Goal: Information Seeking & Learning: Learn about a topic

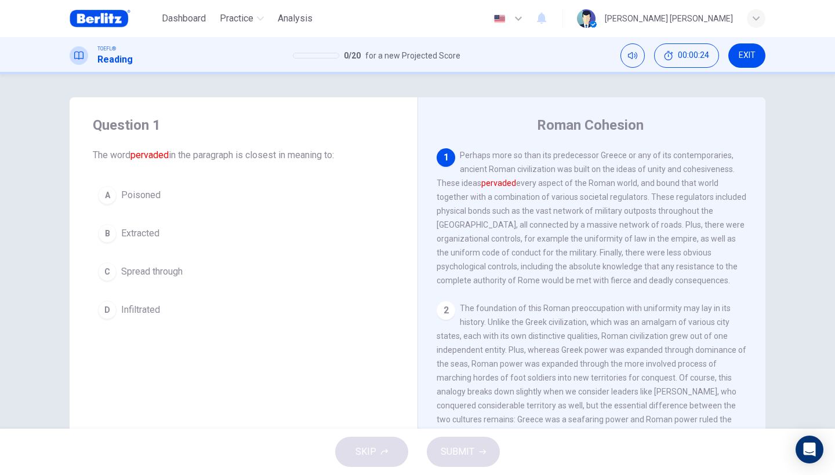
click at [103, 270] on div "C" at bounding box center [107, 272] width 19 height 19
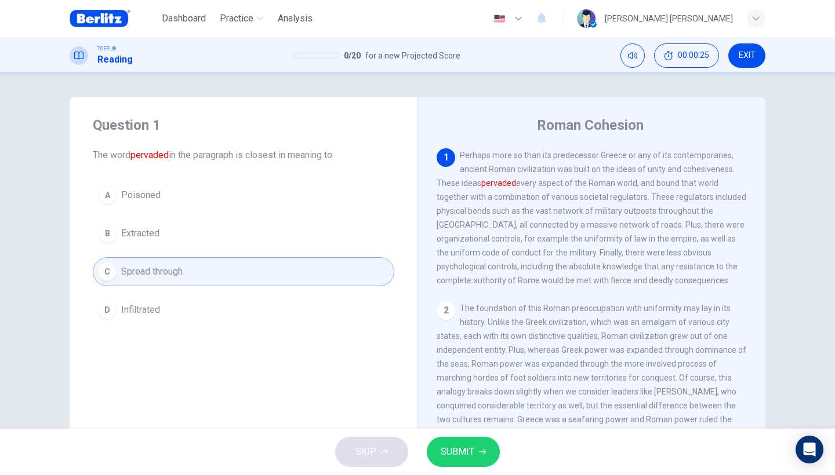
click at [455, 452] on span "SUBMIT" at bounding box center [458, 452] width 34 height 16
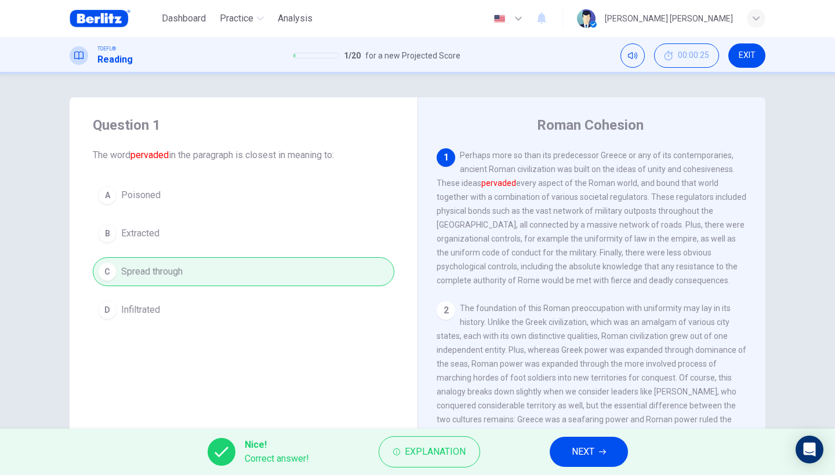
click at [566, 446] on button "NEXT" at bounding box center [589, 452] width 78 height 30
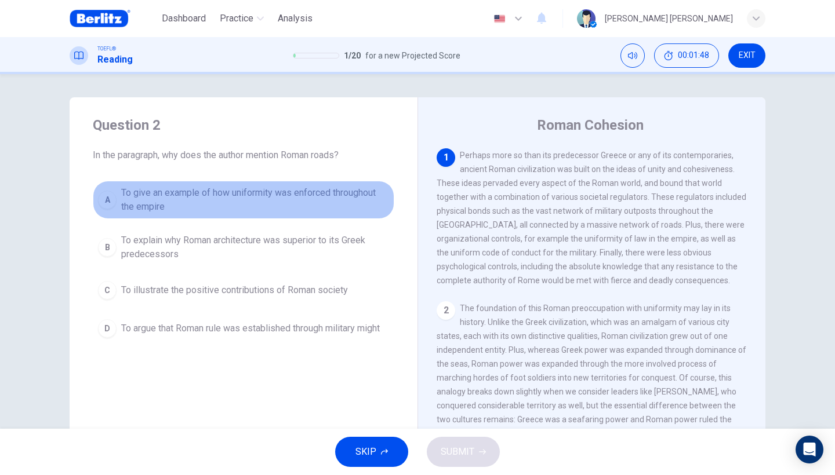
click at [109, 201] on div "A" at bounding box center [107, 200] width 19 height 19
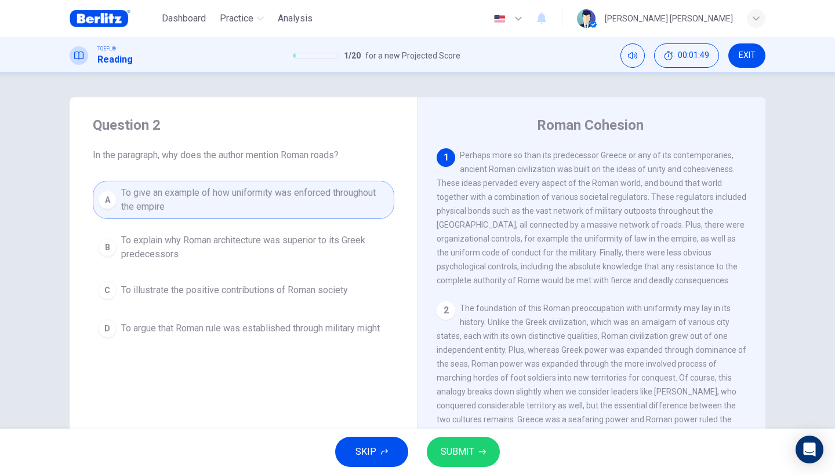
click at [463, 449] on span "SUBMIT" at bounding box center [458, 452] width 34 height 16
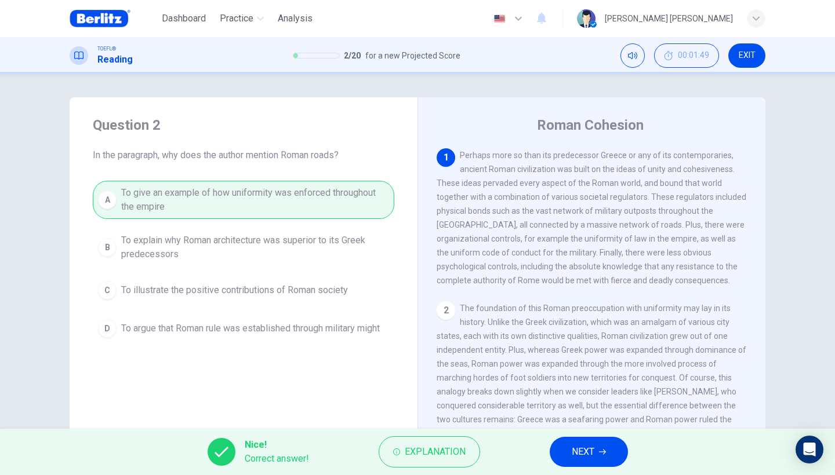
click at [578, 456] on span "NEXT" at bounding box center [583, 452] width 23 height 16
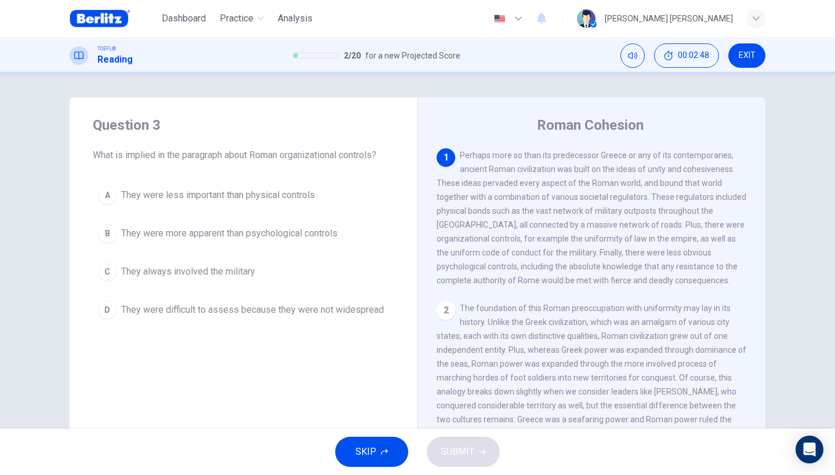
click at [104, 275] on div "C" at bounding box center [107, 272] width 19 height 19
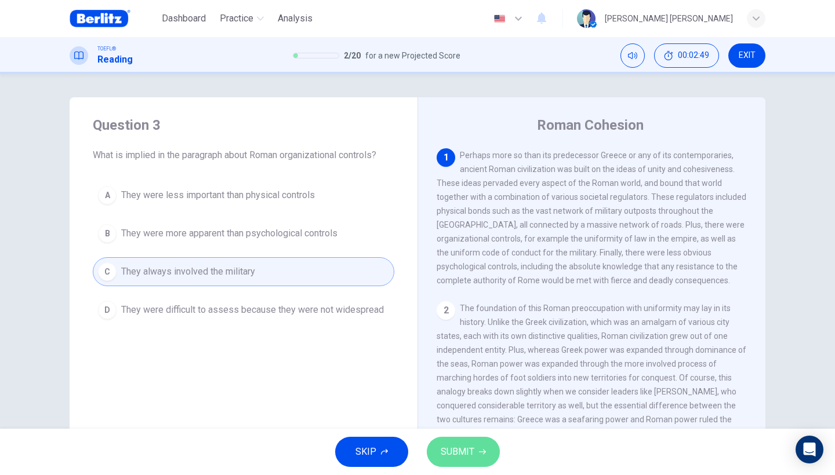
click at [475, 462] on button "SUBMIT" at bounding box center [463, 452] width 73 height 30
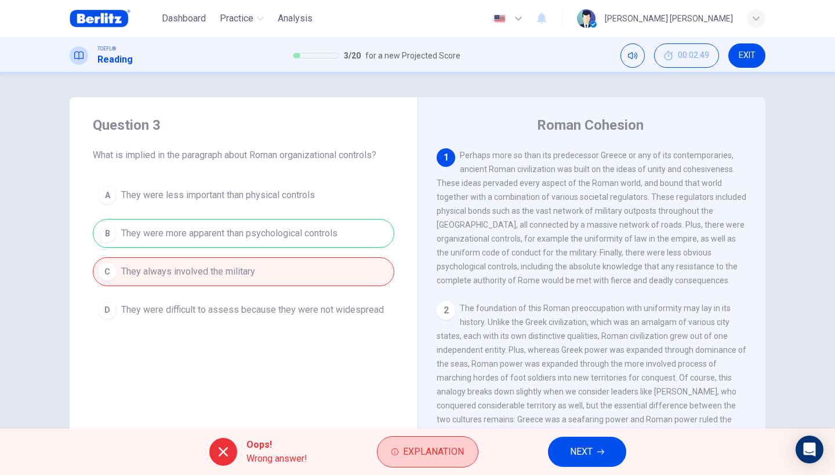
click at [417, 458] on span "Explanation" at bounding box center [433, 452] width 61 height 16
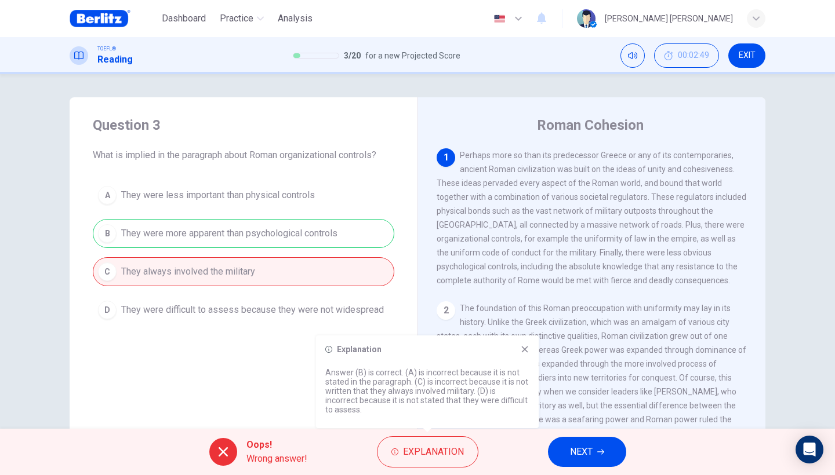
click at [238, 341] on div "Question 3 What is implied in the paragraph about Roman organizational controls…" at bounding box center [244, 220] width 348 height 246
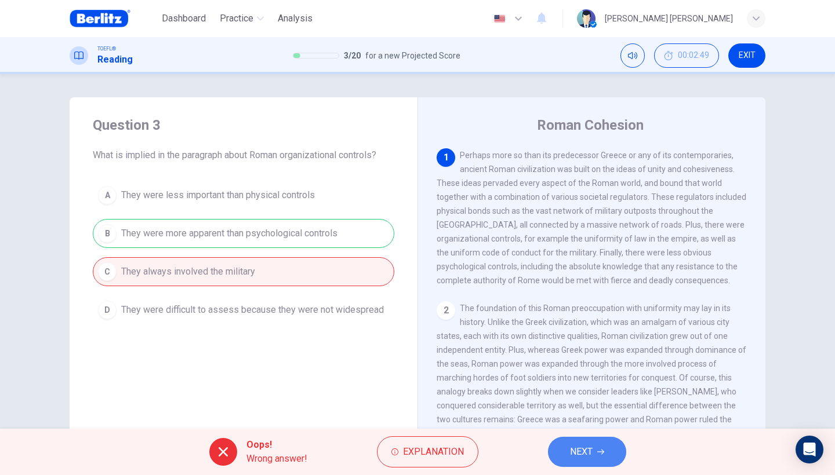
click at [565, 456] on button "NEXT" at bounding box center [587, 452] width 78 height 30
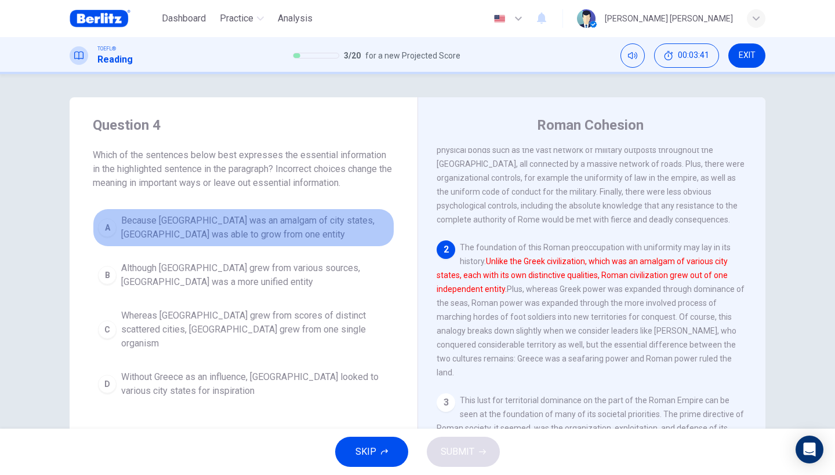
click at [109, 226] on div "A" at bounding box center [107, 228] width 19 height 19
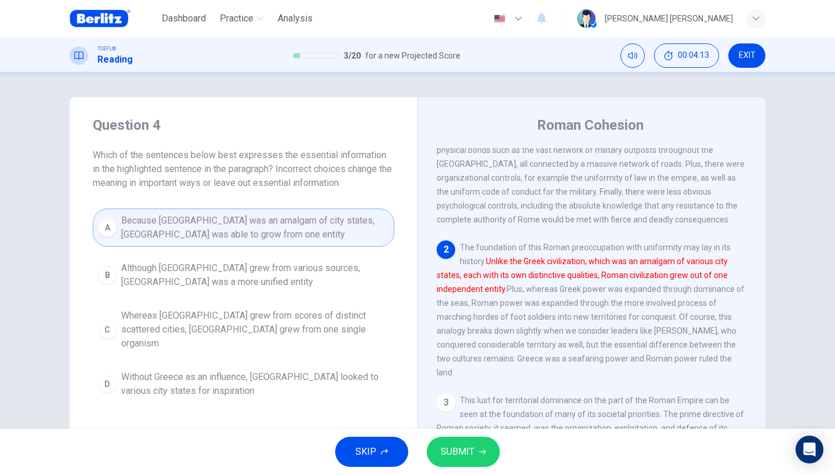
click at [265, 321] on span "Whereas Greece grew from scores of distinct scattered cities, Rome grew from on…" at bounding box center [255, 330] width 268 height 42
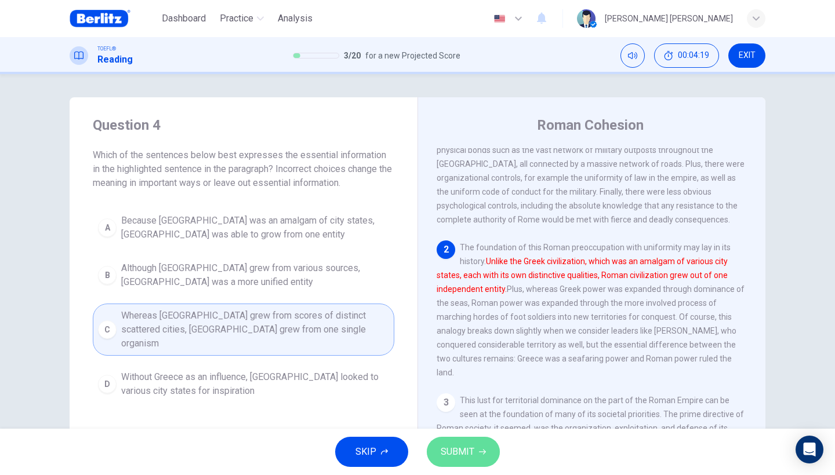
click at [450, 455] on span "SUBMIT" at bounding box center [458, 452] width 34 height 16
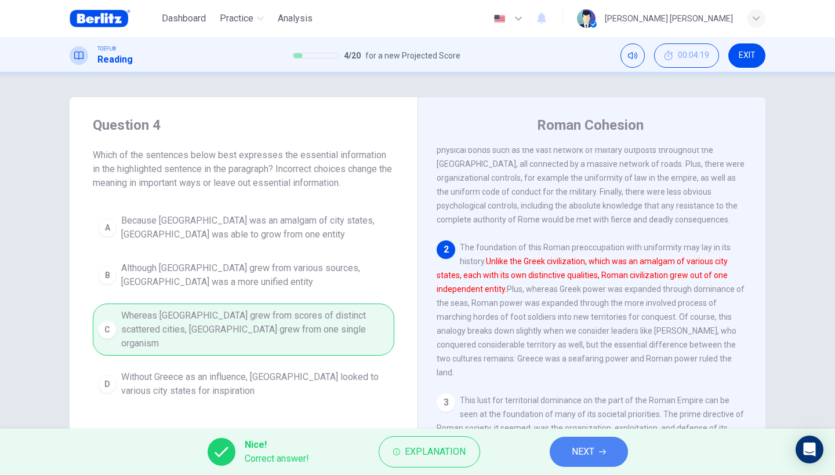
click at [566, 454] on button "NEXT" at bounding box center [589, 452] width 78 height 30
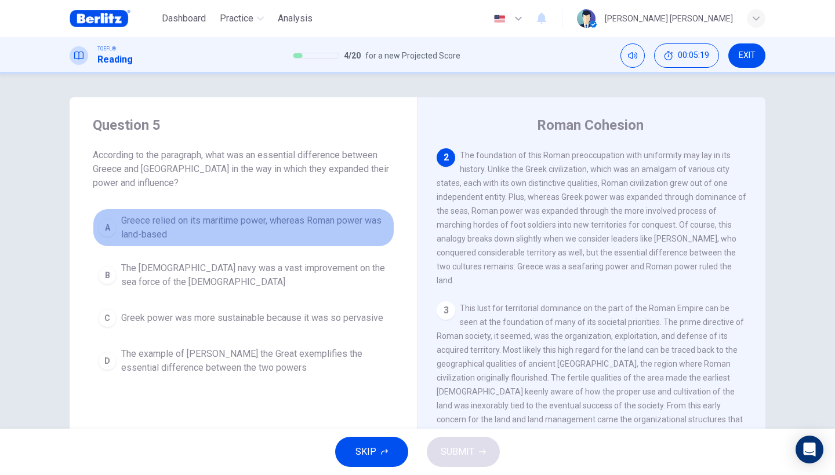
click at [112, 220] on button "A Greece relied on its maritime power, whereas Roman power was land-based" at bounding box center [243, 228] width 301 height 38
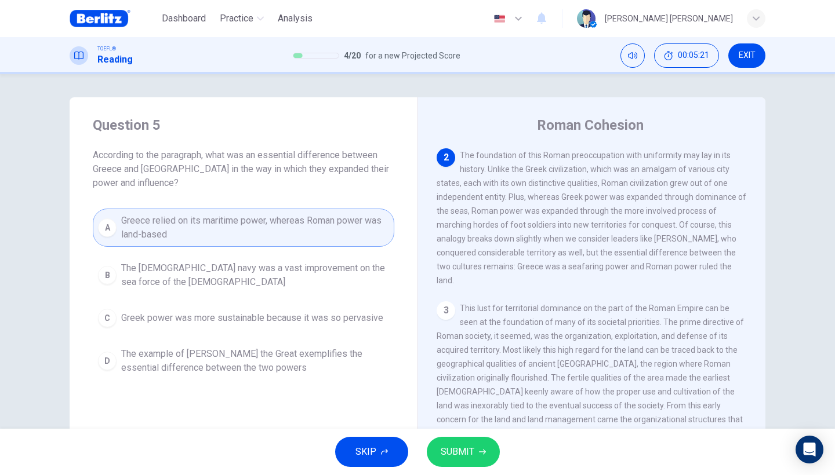
click at [454, 459] on span "SUBMIT" at bounding box center [458, 452] width 34 height 16
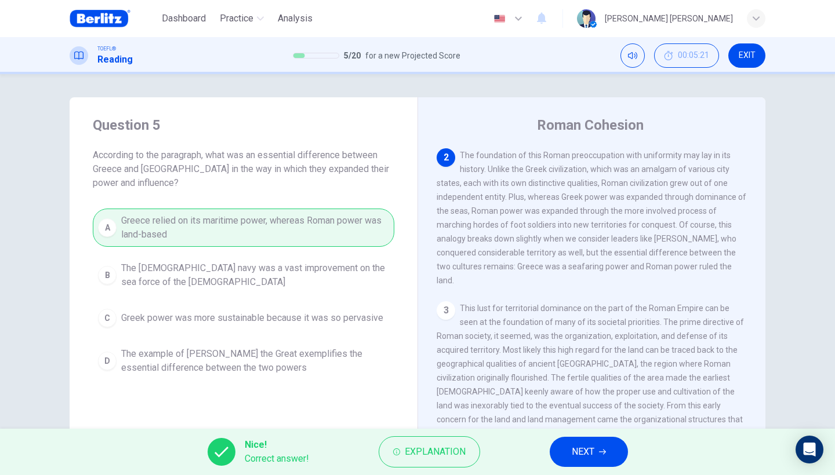
click at [566, 461] on button "NEXT" at bounding box center [589, 452] width 78 height 30
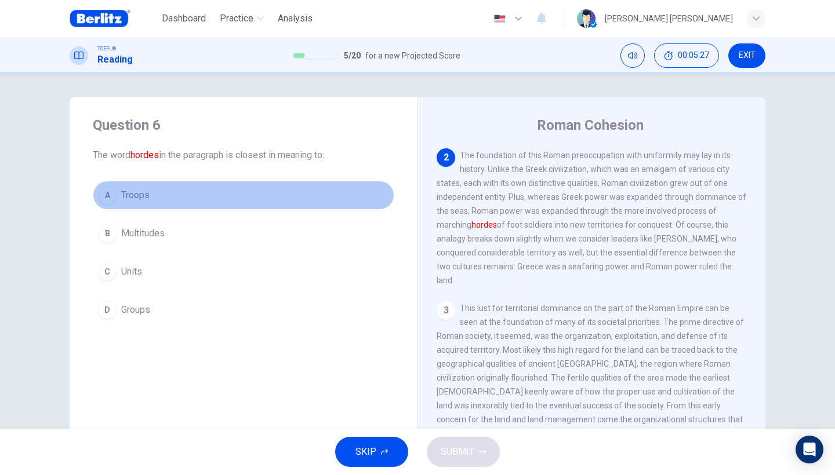
click at [104, 193] on div "A" at bounding box center [107, 195] width 19 height 19
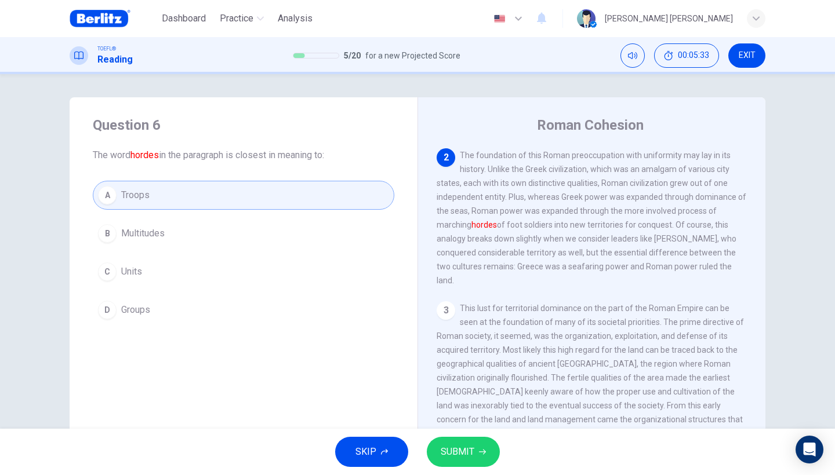
click at [453, 446] on span "SUBMIT" at bounding box center [458, 452] width 34 height 16
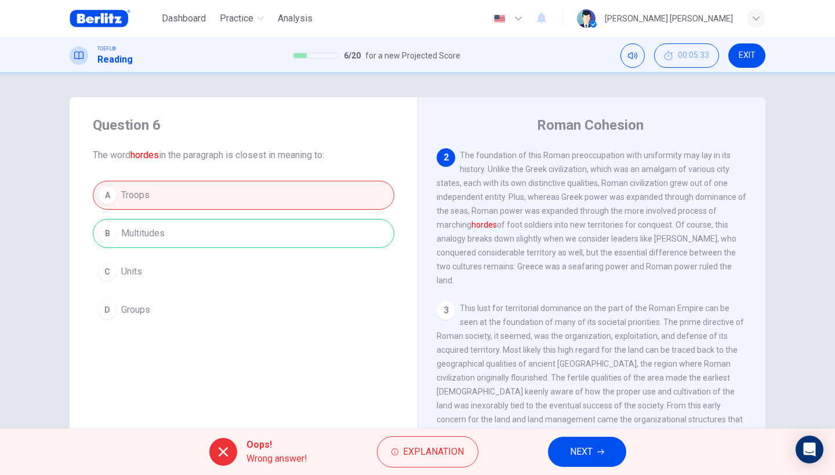
click at [345, 246] on div "A Troops B Multitudes C Units D Groups" at bounding box center [243, 253] width 301 height 144
click at [414, 455] on span "Explanation" at bounding box center [433, 452] width 61 height 16
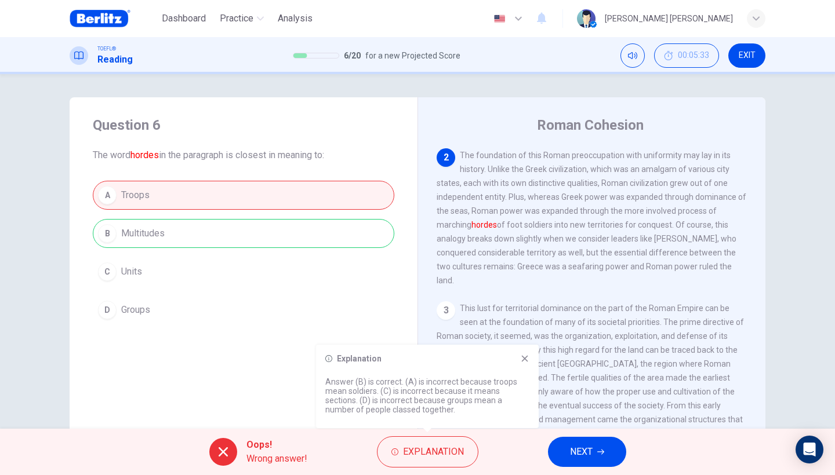
click at [569, 443] on button "NEXT" at bounding box center [587, 452] width 78 height 30
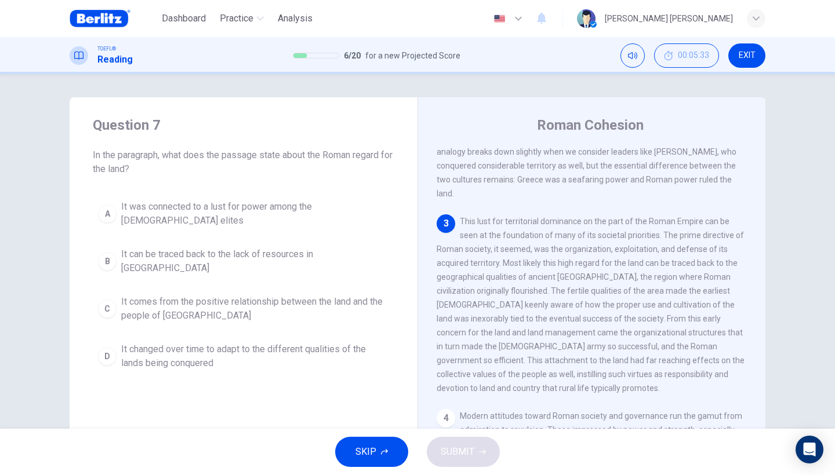
scroll to position [256, 0]
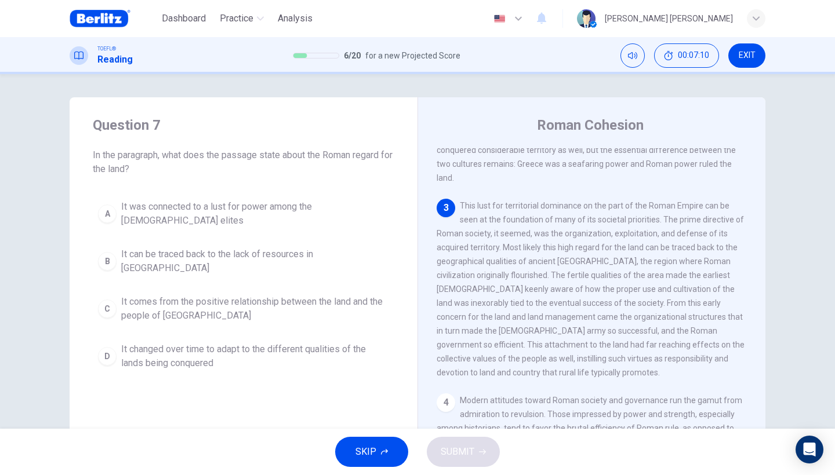
drag, startPoint x: 169, startPoint y: 154, endPoint x: 194, endPoint y: 162, distance: 26.8
click at [194, 162] on span "In the paragraph, what does the passage state about the Roman regard for the la…" at bounding box center [243, 162] width 301 height 28
click at [579, 201] on span "This lust for territorial dominance on the part of the Roman Empire can be seen…" at bounding box center [591, 289] width 308 height 176
drag, startPoint x: 624, startPoint y: 192, endPoint x: 674, endPoint y: 192, distance: 49.9
click at [631, 201] on span "This lust for territorial dominance on the part of the Roman Empire can be seen…" at bounding box center [591, 289] width 308 height 176
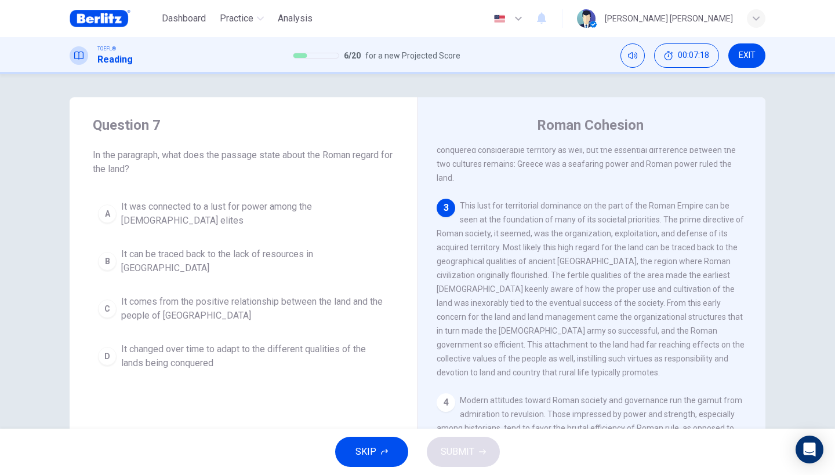
click at [674, 201] on span "This lust for territorial dominance on the part of the Roman Empire can be seen…" at bounding box center [591, 289] width 308 height 176
drag, startPoint x: 521, startPoint y: 234, endPoint x: 569, endPoint y: 234, distance: 48.7
click at [570, 234] on span "This lust for territorial dominance on the part of the Roman Empire can be seen…" at bounding box center [591, 289] width 308 height 176
click at [104, 252] on div "B" at bounding box center [107, 261] width 19 height 19
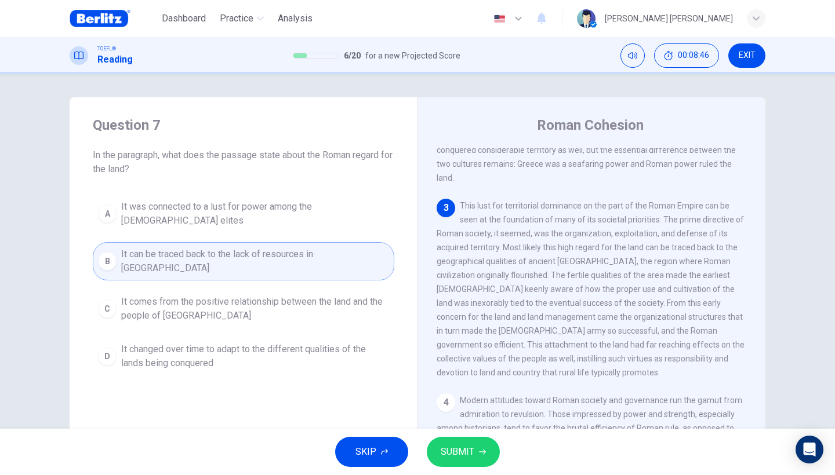
click at [453, 459] on span "SUBMIT" at bounding box center [458, 452] width 34 height 16
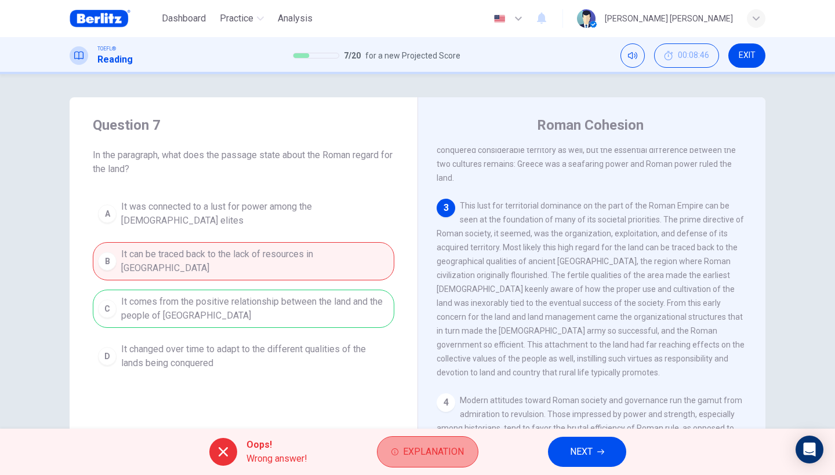
click at [421, 455] on span "Explanation" at bounding box center [433, 452] width 61 height 16
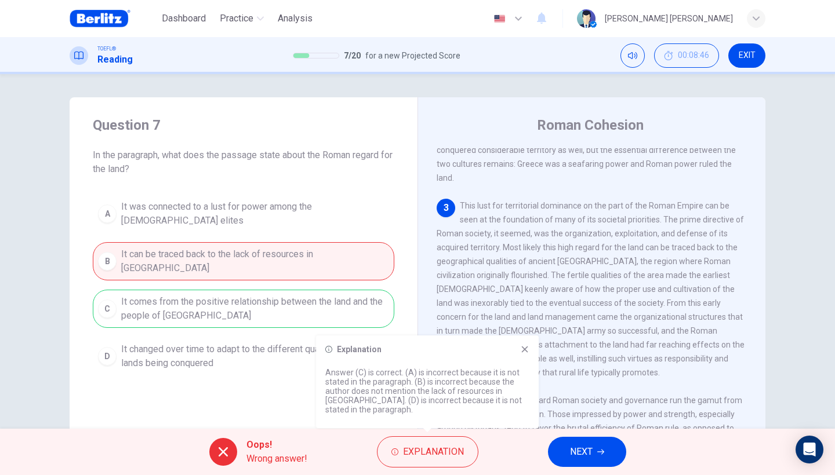
click at [525, 354] on icon at bounding box center [524, 349] width 9 height 9
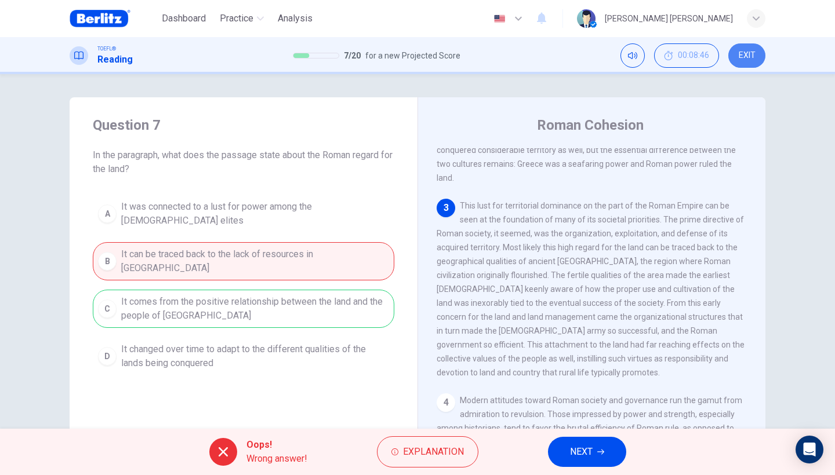
click at [752, 57] on span "EXIT" at bounding box center [747, 55] width 17 height 9
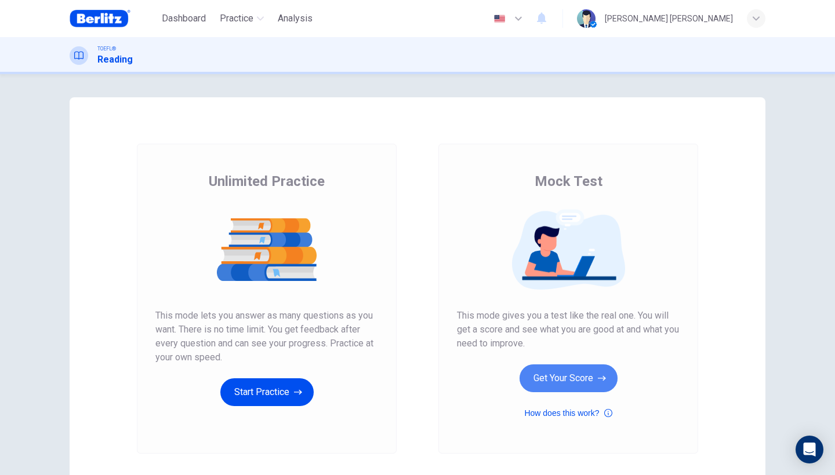
click at [568, 377] on button "Get Your Score" at bounding box center [568, 379] width 98 height 28
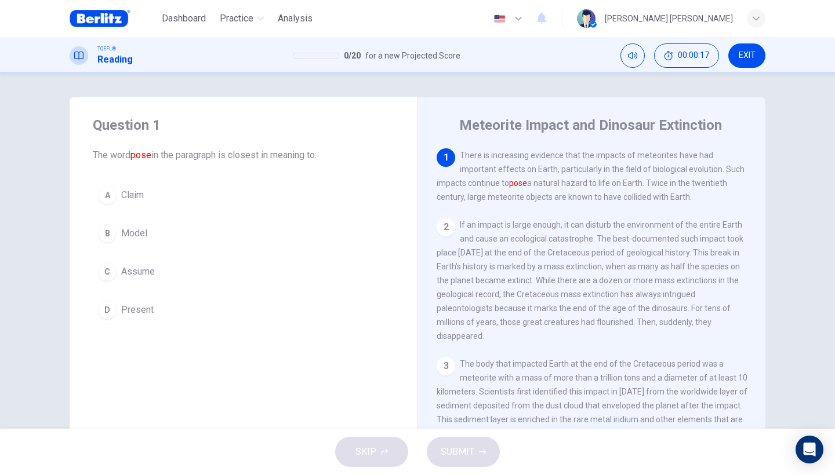
click at [110, 314] on div "D" at bounding box center [107, 310] width 19 height 19
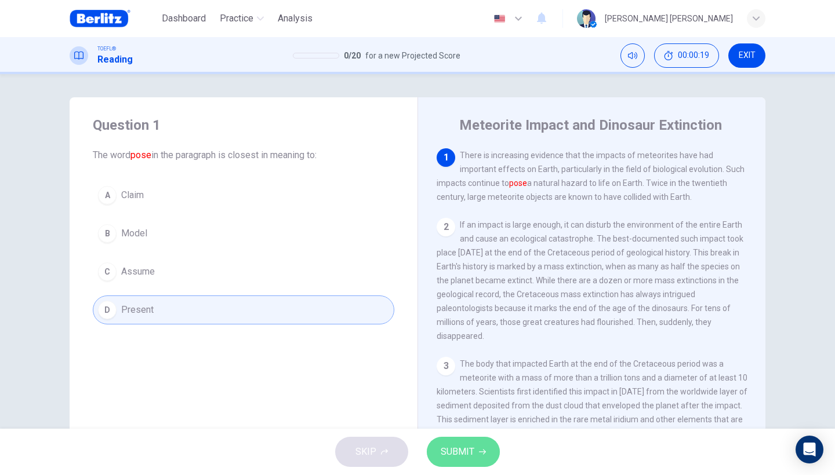
click at [463, 456] on span "SUBMIT" at bounding box center [458, 452] width 34 height 16
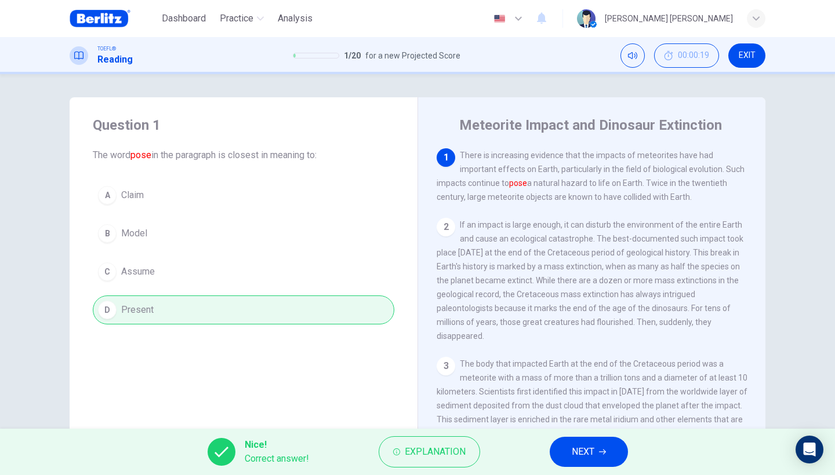
click at [601, 459] on button "NEXT" at bounding box center [589, 452] width 78 height 30
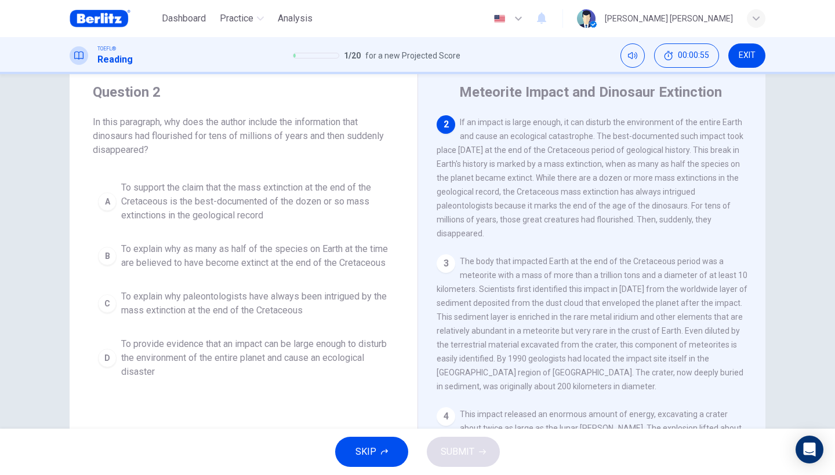
scroll to position [35, 0]
click at [107, 311] on div "C" at bounding box center [107, 302] width 19 height 19
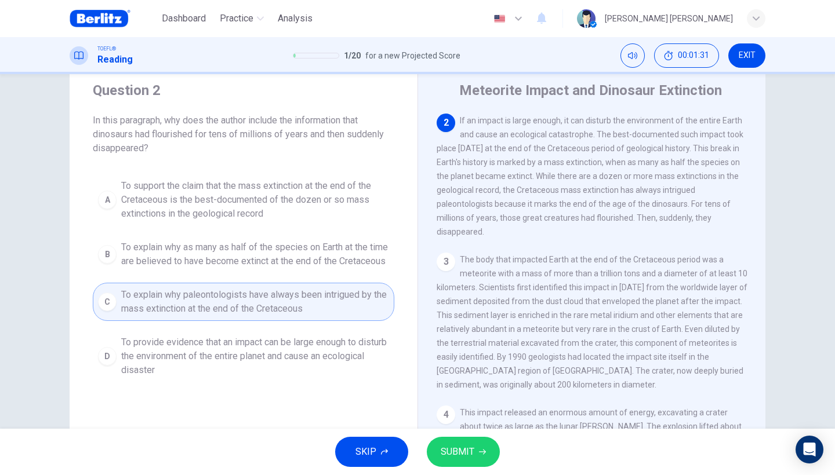
click at [463, 463] on button "SUBMIT" at bounding box center [463, 452] width 73 height 30
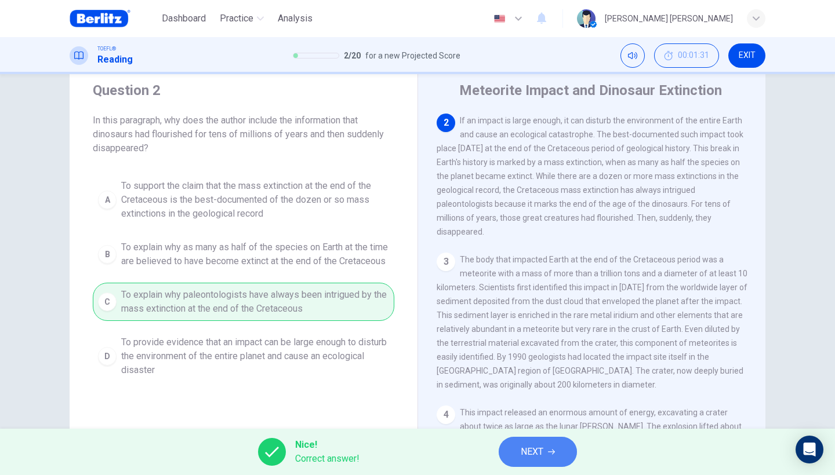
click at [537, 453] on span "NEXT" at bounding box center [532, 452] width 23 height 16
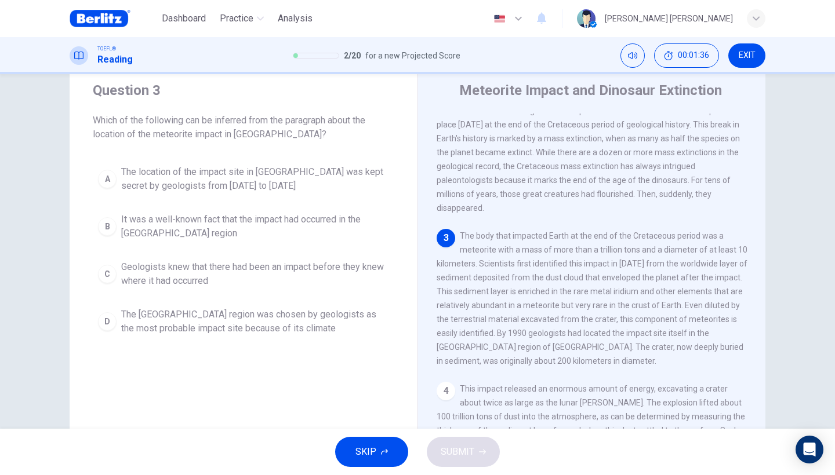
scroll to position [94, 0]
click at [108, 274] on div "C" at bounding box center [107, 274] width 19 height 19
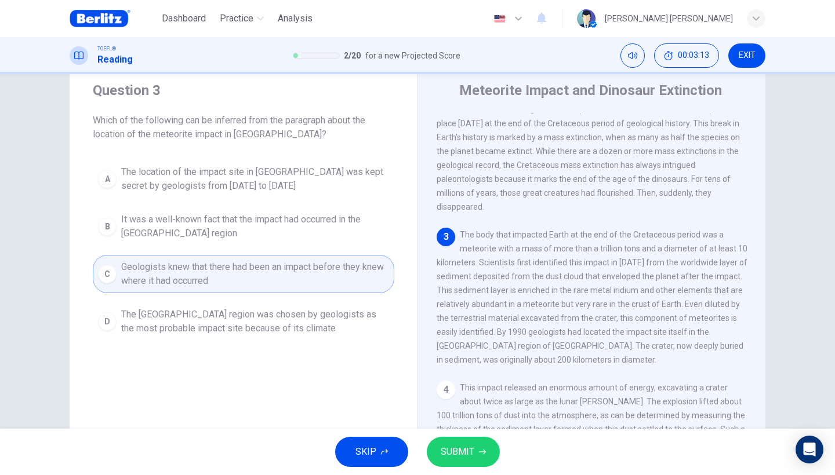
click at [492, 454] on button "SUBMIT" at bounding box center [463, 452] width 73 height 30
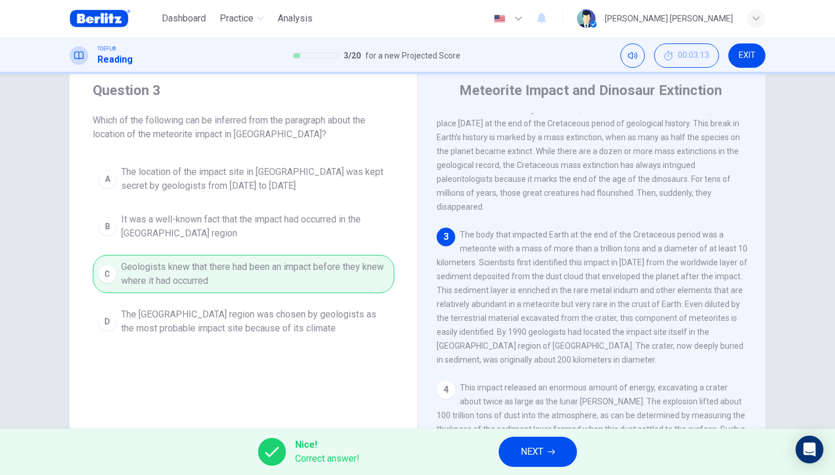
click at [548, 449] on button "NEXT" at bounding box center [538, 452] width 78 height 30
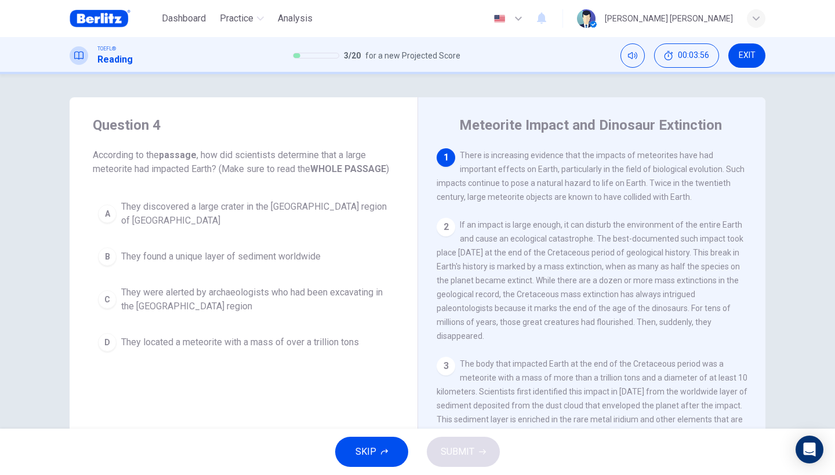
scroll to position [0, 0]
click at [114, 209] on div "A" at bounding box center [107, 214] width 19 height 19
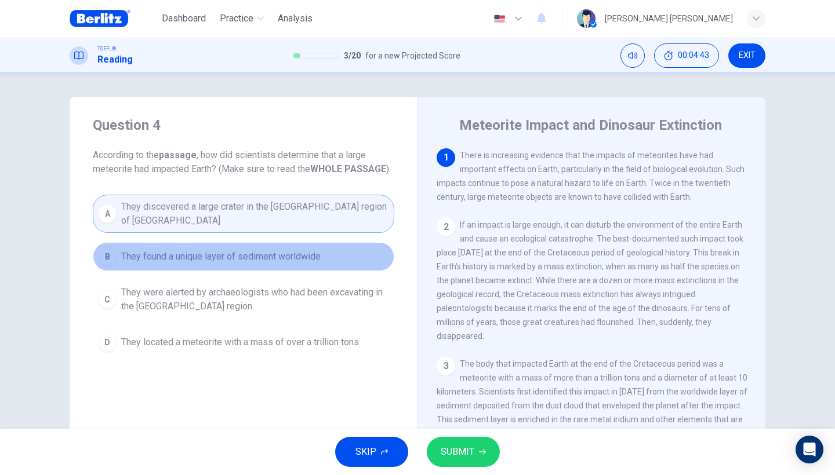
click at [329, 246] on button "B They found a unique layer of sediment worldwide" at bounding box center [243, 256] width 301 height 29
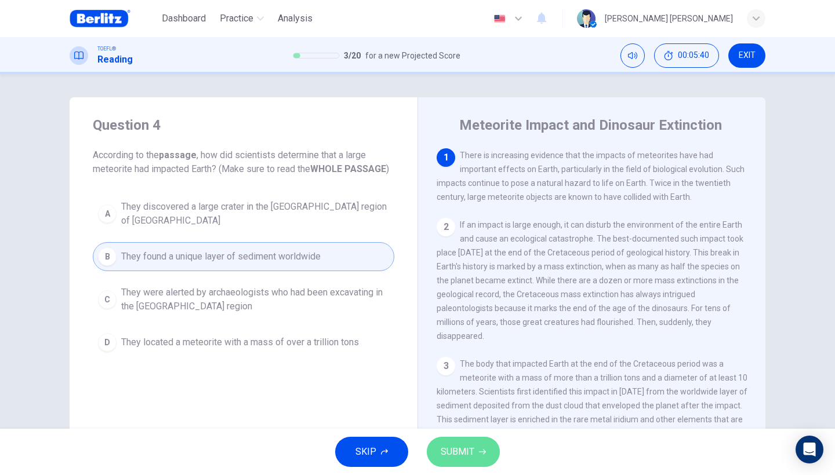
click at [464, 448] on span "SUBMIT" at bounding box center [458, 452] width 34 height 16
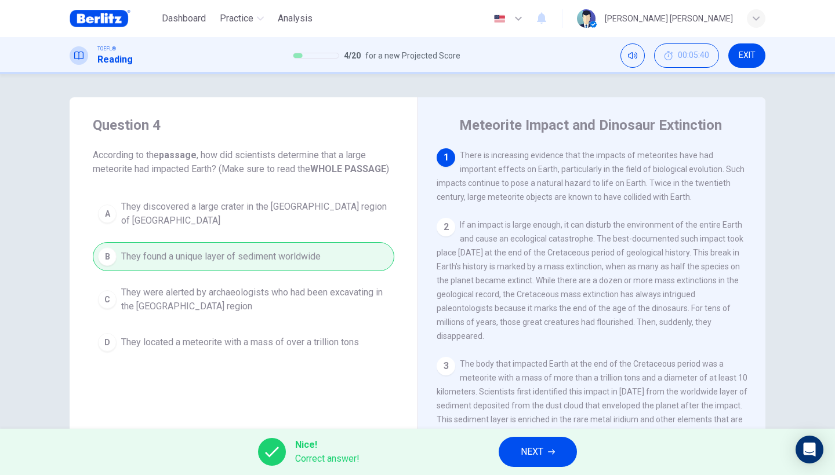
click at [509, 453] on button "NEXT" at bounding box center [538, 452] width 78 height 30
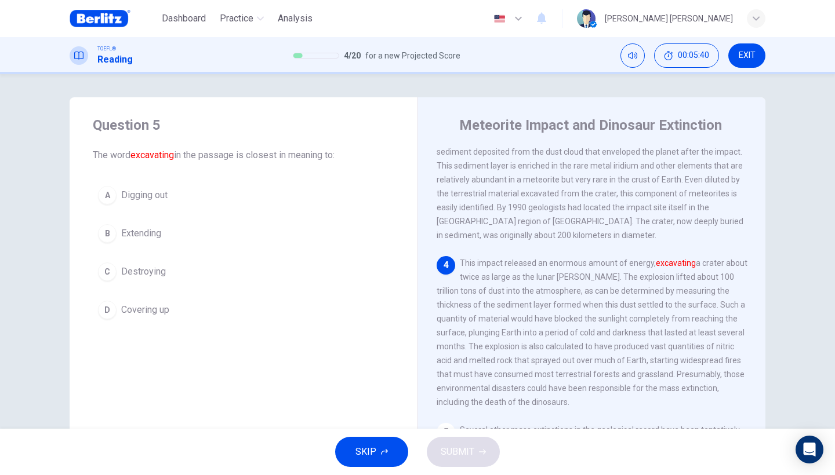
scroll to position [297, 0]
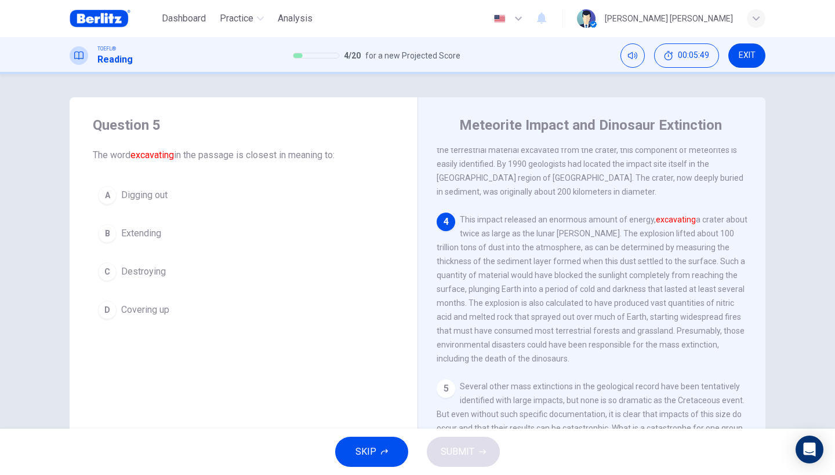
click at [108, 195] on div "A" at bounding box center [107, 195] width 19 height 19
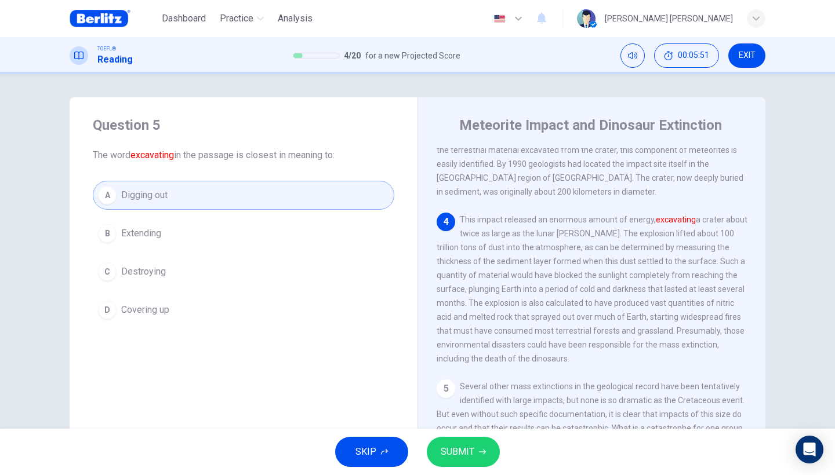
click at [453, 453] on span "SUBMIT" at bounding box center [458, 452] width 34 height 16
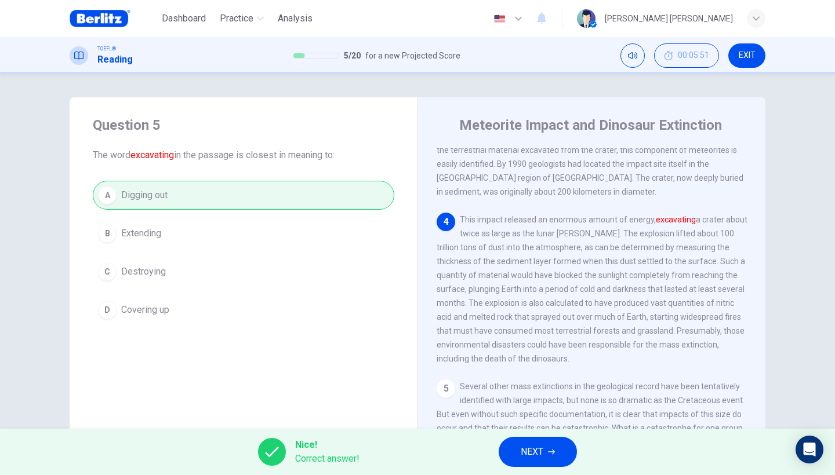
click at [533, 464] on button "NEXT" at bounding box center [538, 452] width 78 height 30
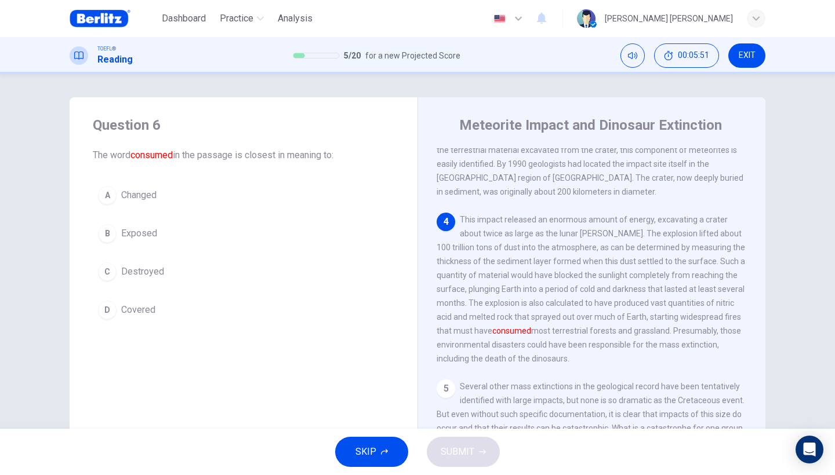
scroll to position [362, 0]
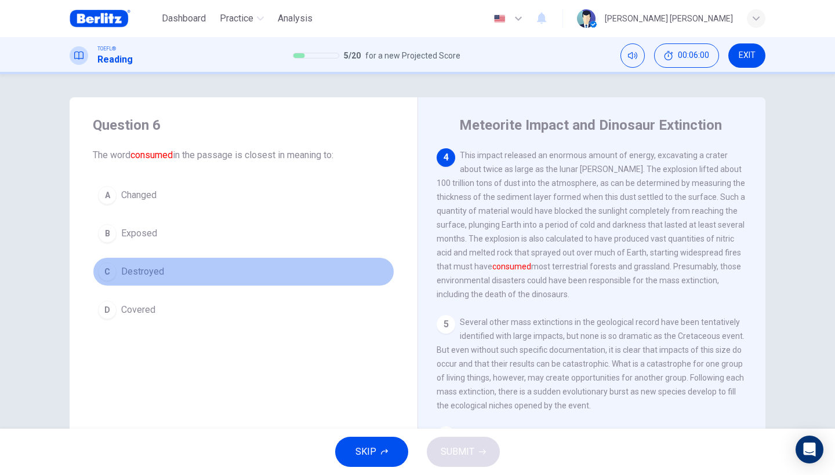
click at [112, 264] on button "C Destroyed" at bounding box center [243, 271] width 301 height 29
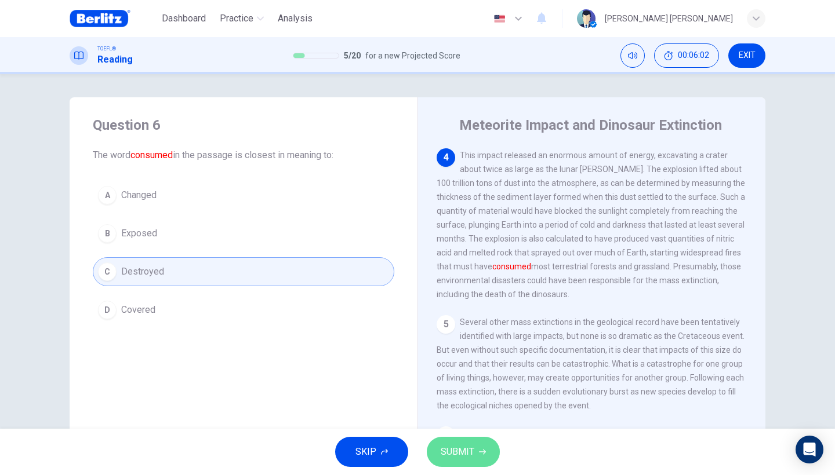
click at [439, 449] on button "SUBMIT" at bounding box center [463, 452] width 73 height 30
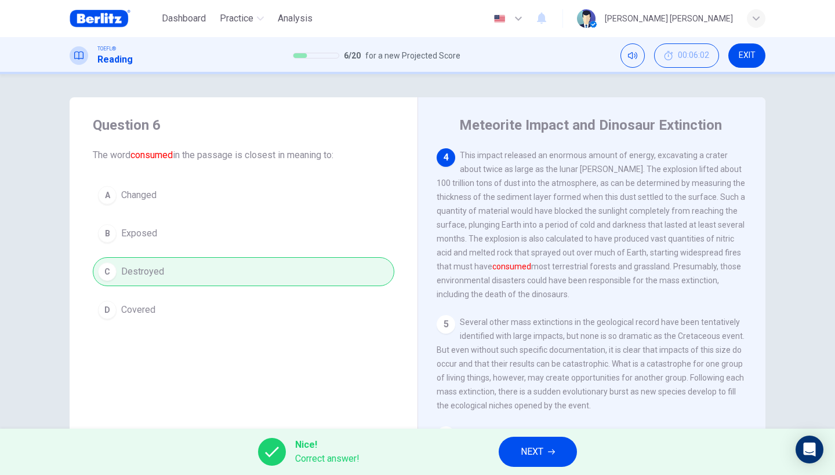
click at [525, 459] on span "NEXT" at bounding box center [532, 452] width 23 height 16
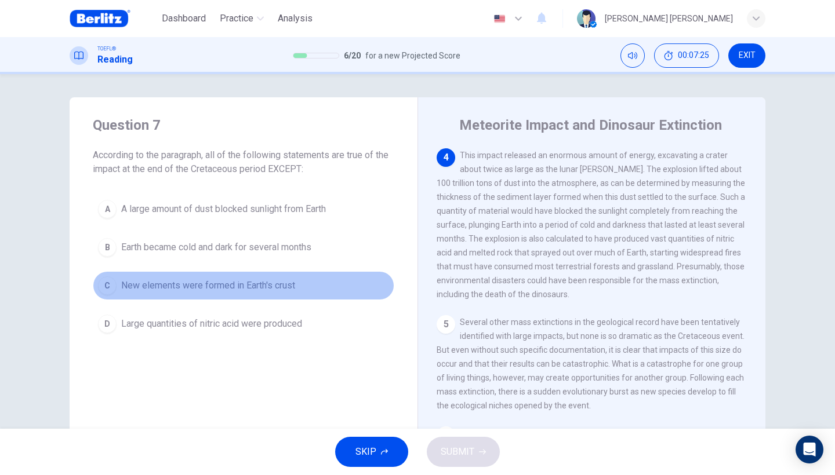
click at [102, 278] on div "C" at bounding box center [107, 286] width 19 height 19
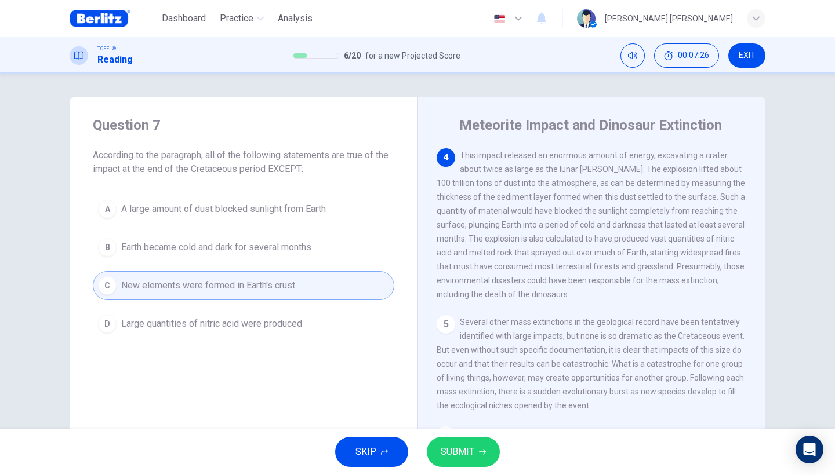
click at [459, 457] on span "SUBMIT" at bounding box center [458, 452] width 34 height 16
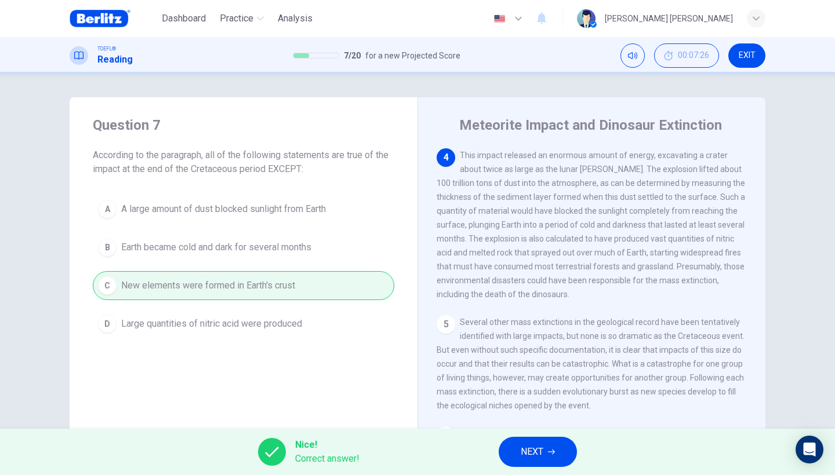
click at [505, 447] on button "NEXT" at bounding box center [538, 452] width 78 height 30
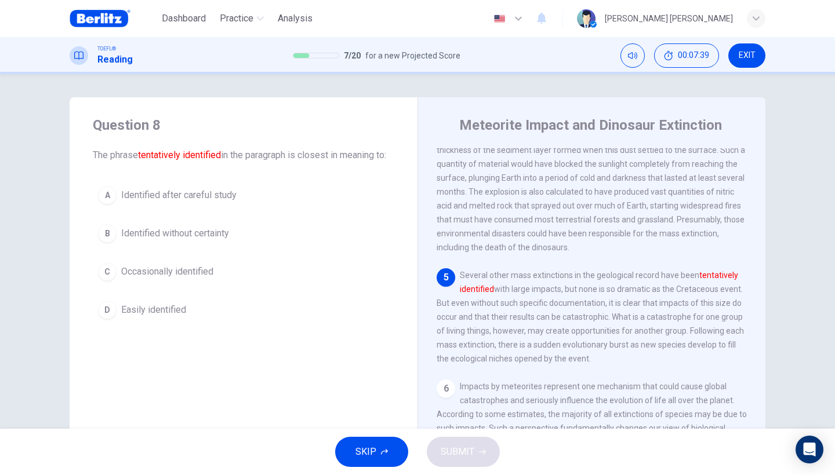
click at [112, 243] on div "B" at bounding box center [107, 233] width 19 height 19
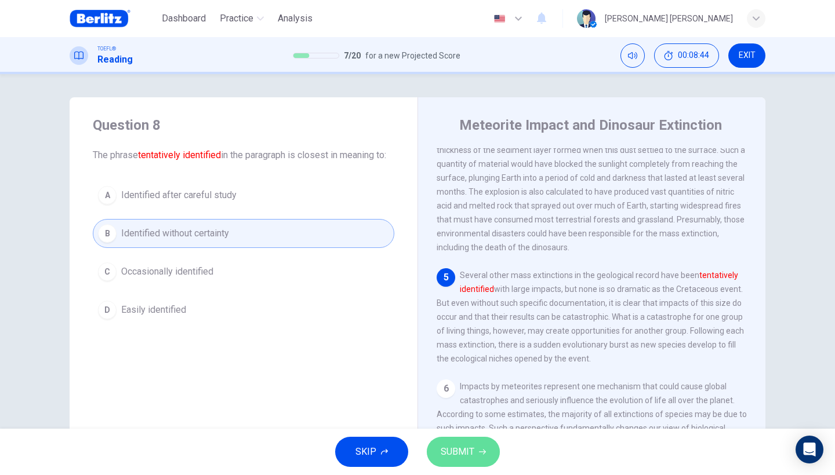
click at [446, 456] on span "SUBMIT" at bounding box center [458, 452] width 34 height 16
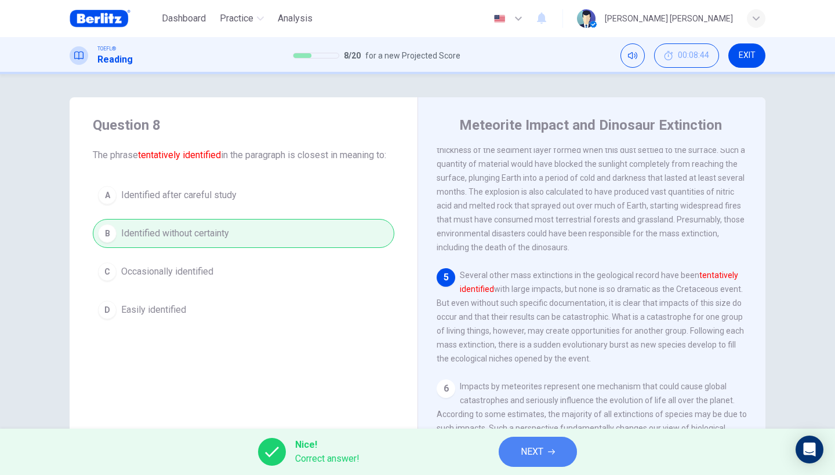
click at [503, 452] on button "NEXT" at bounding box center [538, 452] width 78 height 30
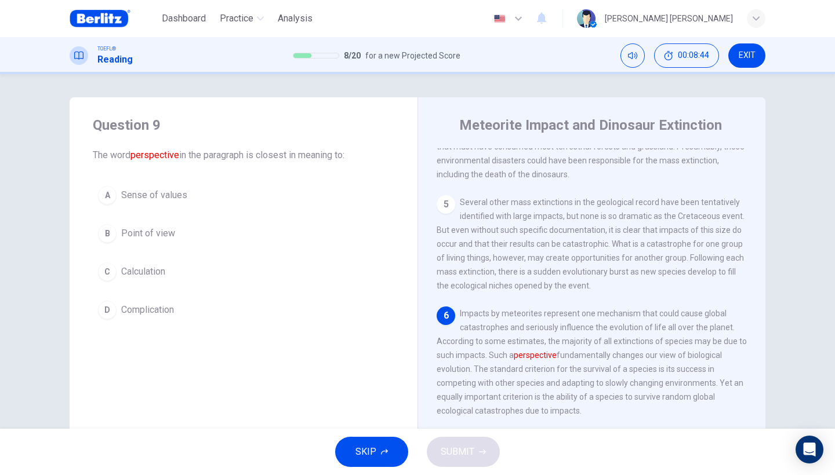
scroll to position [534, 0]
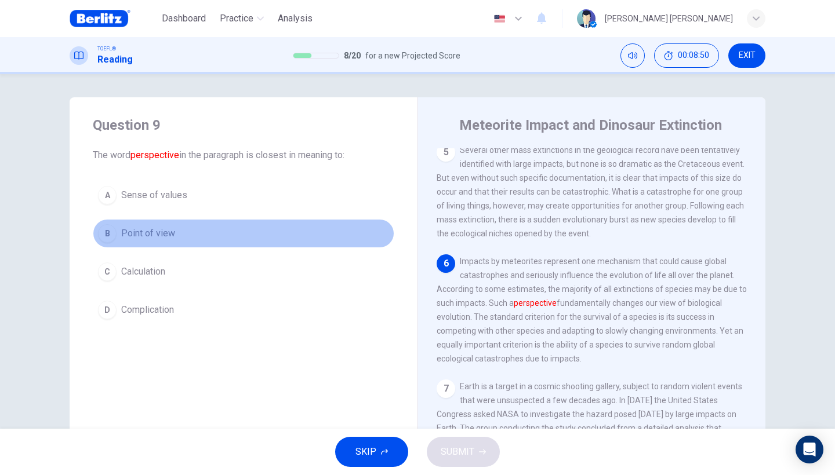
click at [100, 232] on div "B" at bounding box center [107, 233] width 19 height 19
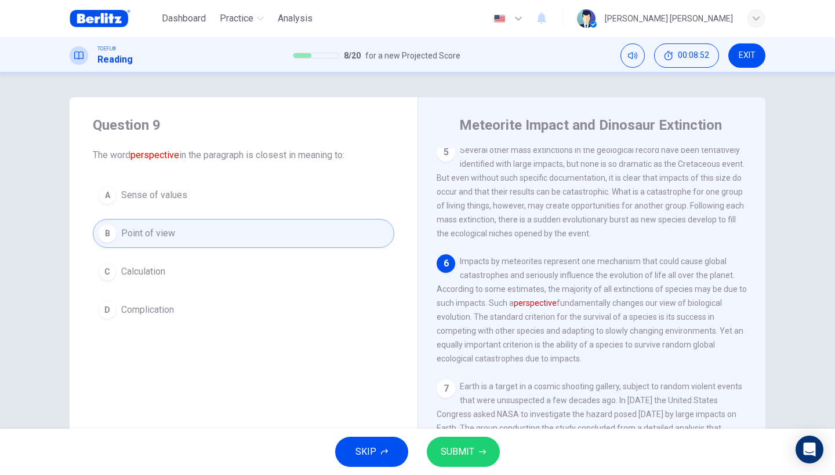
click at [452, 457] on span "SUBMIT" at bounding box center [458, 452] width 34 height 16
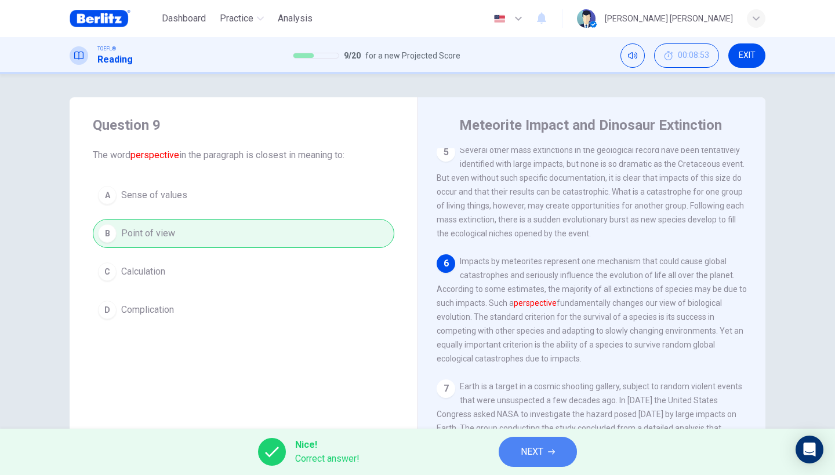
click at [534, 456] on span "NEXT" at bounding box center [532, 452] width 23 height 16
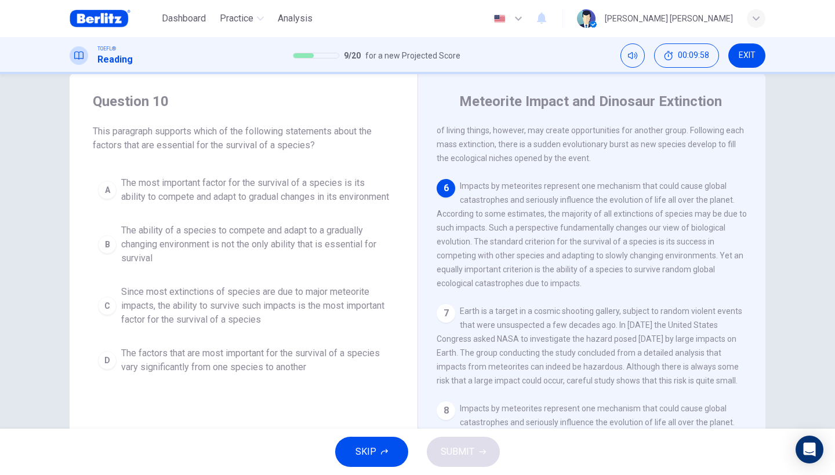
scroll to position [25, 0]
click at [103, 253] on div "B" at bounding box center [107, 243] width 19 height 19
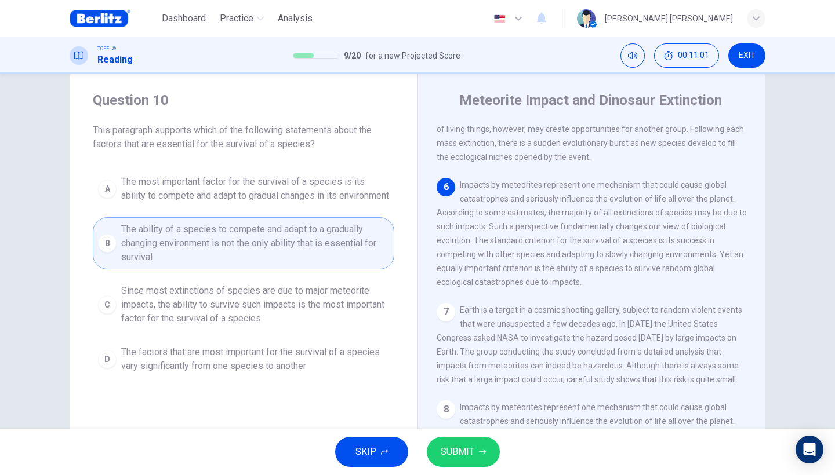
click at [488, 464] on button "SUBMIT" at bounding box center [463, 452] width 73 height 30
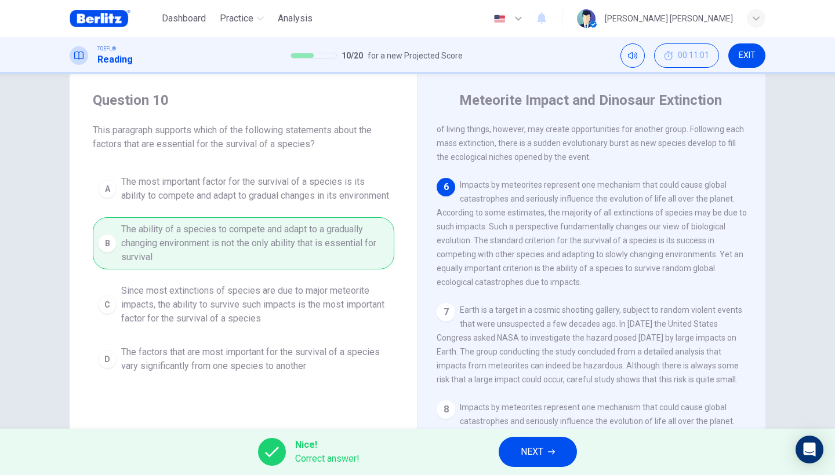
click at [547, 459] on button "NEXT" at bounding box center [538, 452] width 78 height 30
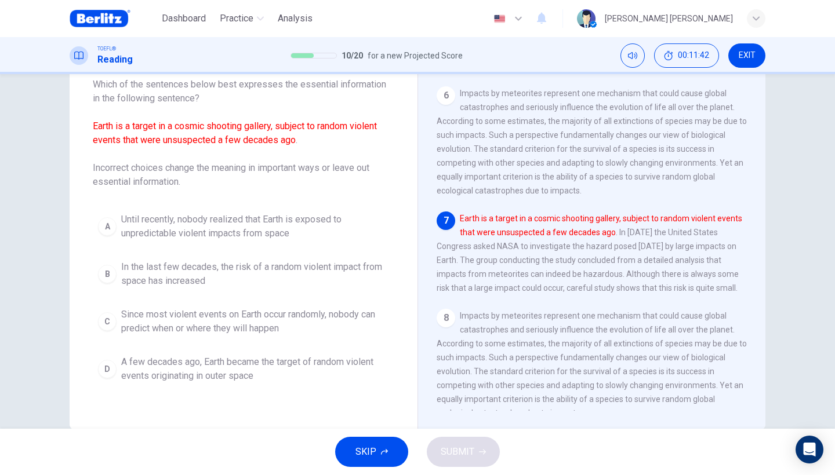
scroll to position [71, 0]
click at [108, 231] on div "A" at bounding box center [107, 226] width 19 height 19
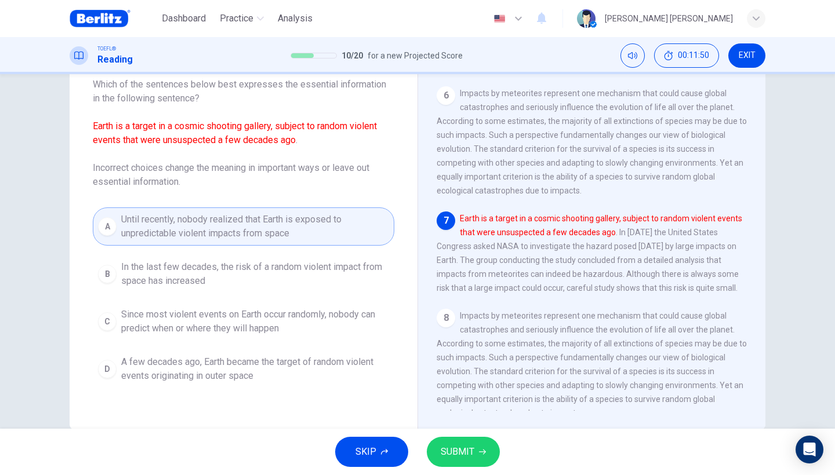
click at [454, 442] on button "SUBMIT" at bounding box center [463, 452] width 73 height 30
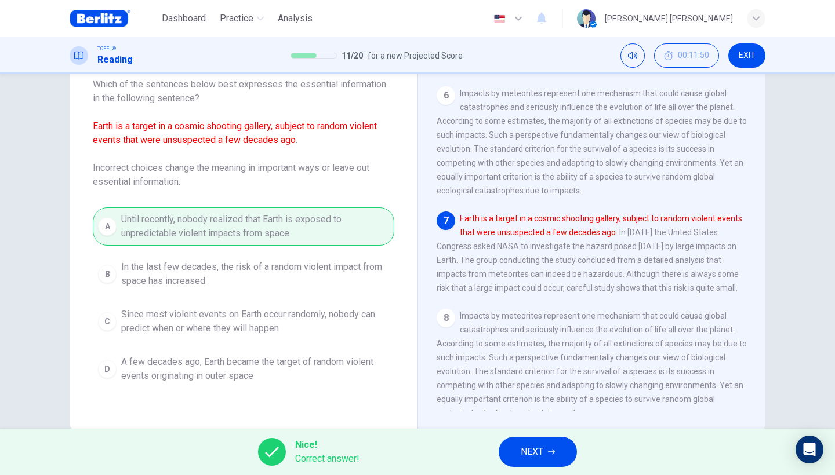
click at [529, 448] on span "NEXT" at bounding box center [532, 452] width 23 height 16
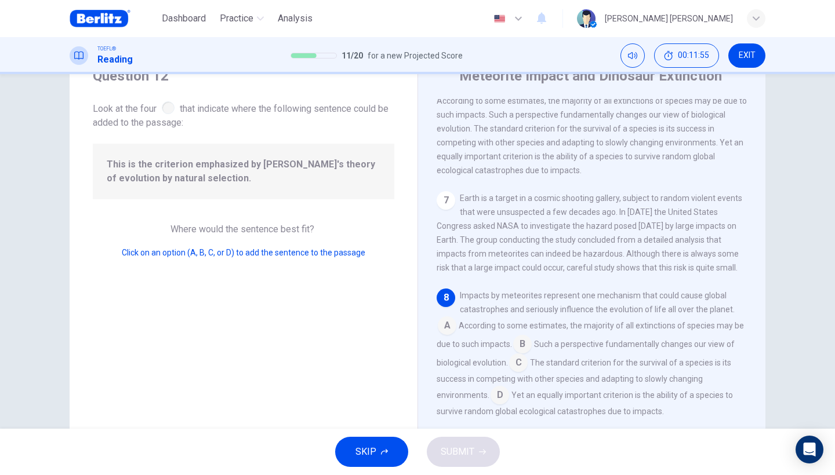
scroll to position [53, 0]
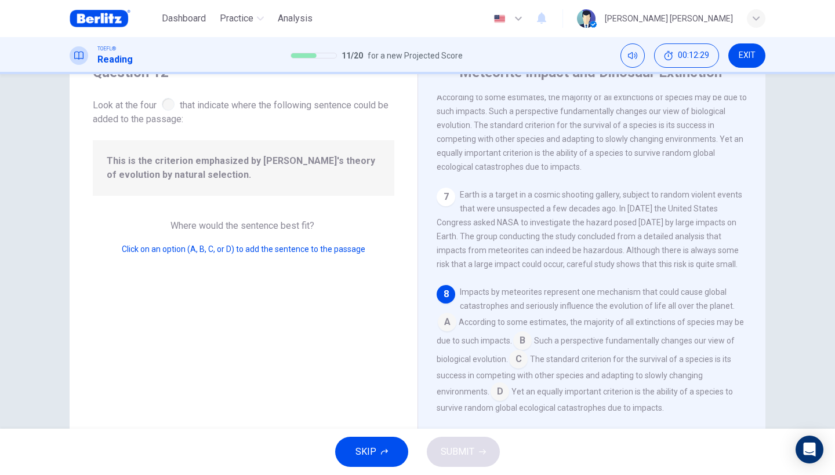
click at [498, 395] on input at bounding box center [499, 393] width 19 height 19
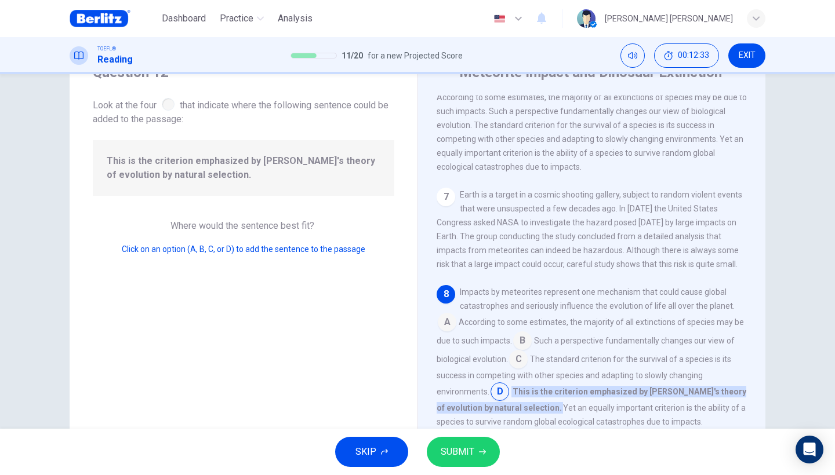
scroll to position [675, 0]
click at [460, 467] on div "SKIP SUBMIT" at bounding box center [417, 452] width 835 height 46
click at [463, 459] on span "SUBMIT" at bounding box center [458, 452] width 34 height 16
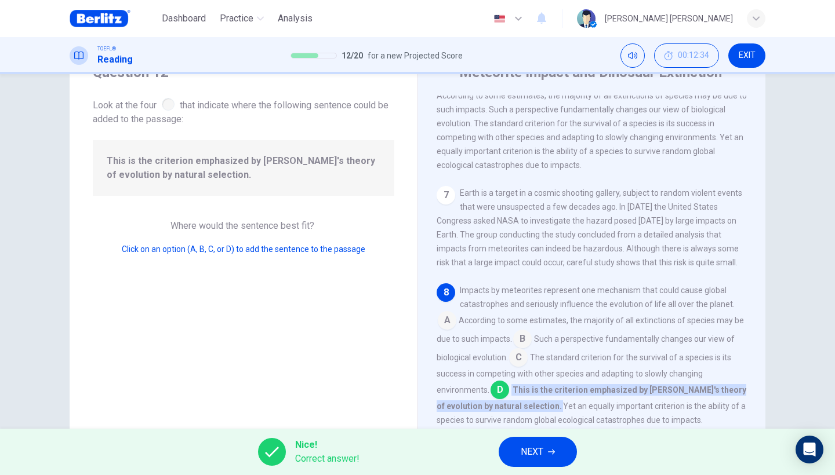
scroll to position [681, 0]
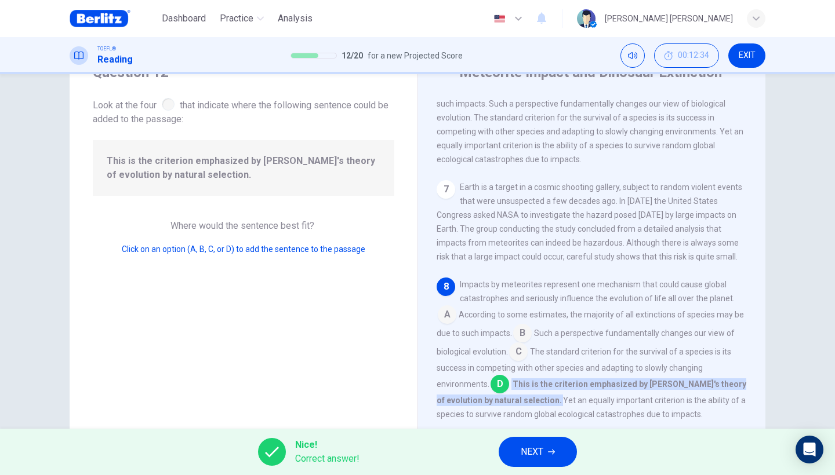
click at [526, 459] on span "NEXT" at bounding box center [532, 452] width 23 height 16
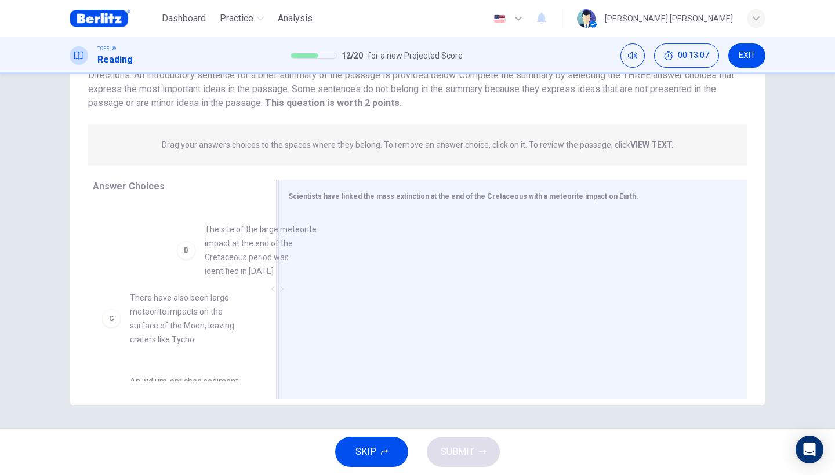
scroll to position [63, 0]
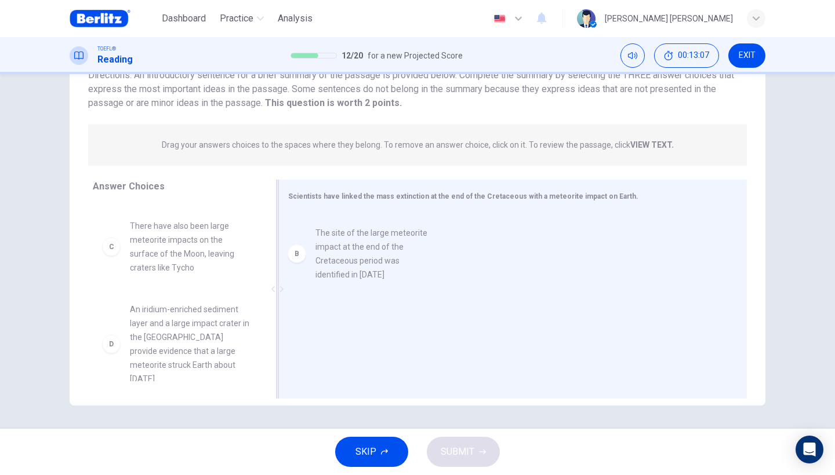
drag, startPoint x: 199, startPoint y: 261, endPoint x: 397, endPoint y: 267, distance: 197.8
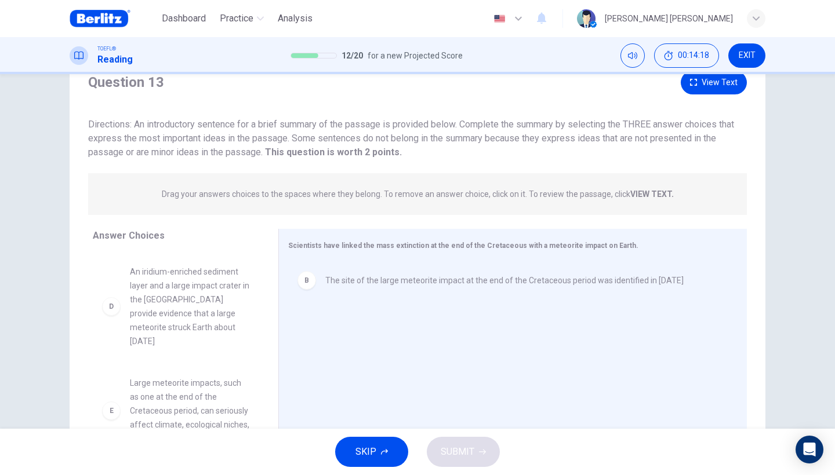
scroll to position [147, 0]
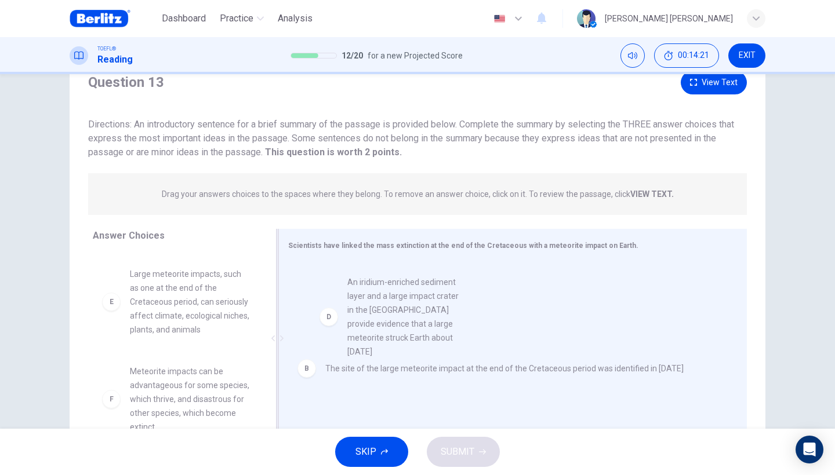
drag, startPoint x: 179, startPoint y: 302, endPoint x: 400, endPoint y: 311, distance: 221.6
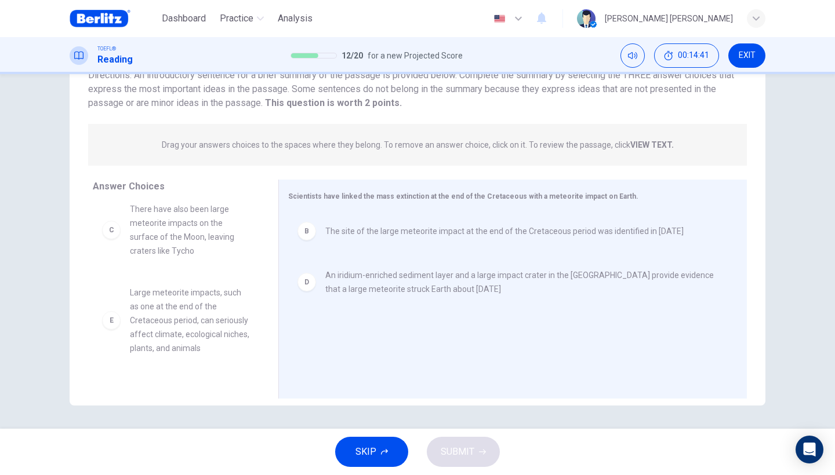
scroll to position [80, 0]
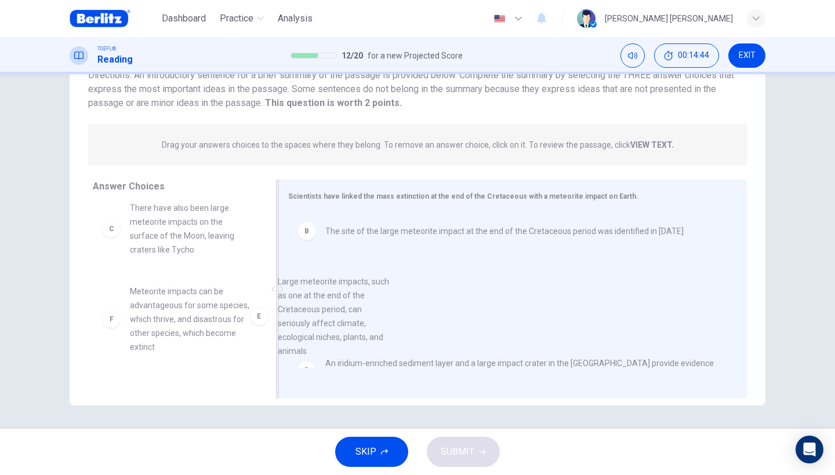
drag, startPoint x: 202, startPoint y: 339, endPoint x: 360, endPoint y: 328, distance: 158.6
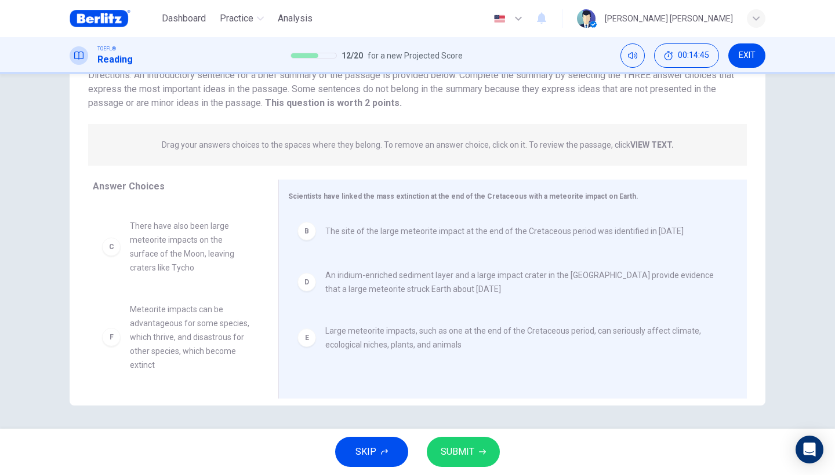
scroll to position [63, 0]
click at [446, 440] on button "SUBMIT" at bounding box center [463, 452] width 73 height 30
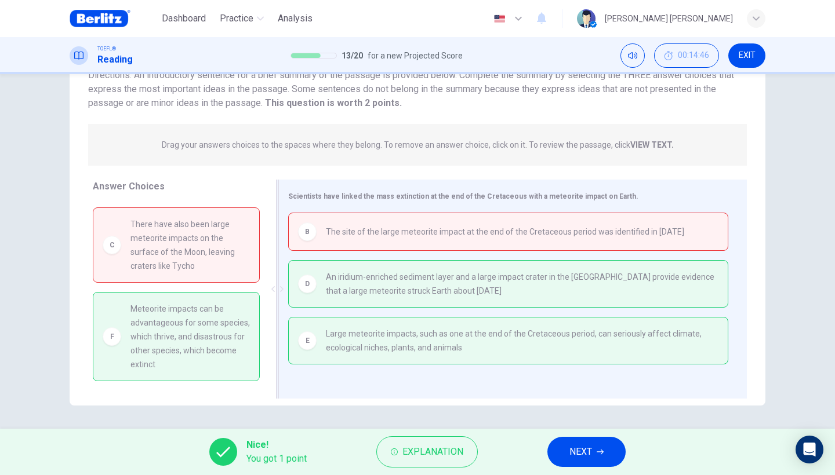
scroll to position [94, 0]
click at [451, 449] on span "Explanation" at bounding box center [432, 452] width 61 height 16
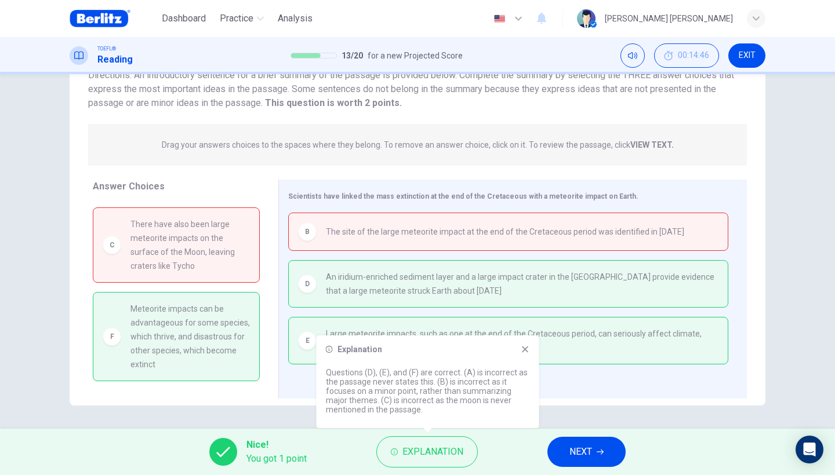
click at [525, 352] on icon at bounding box center [525, 349] width 9 height 9
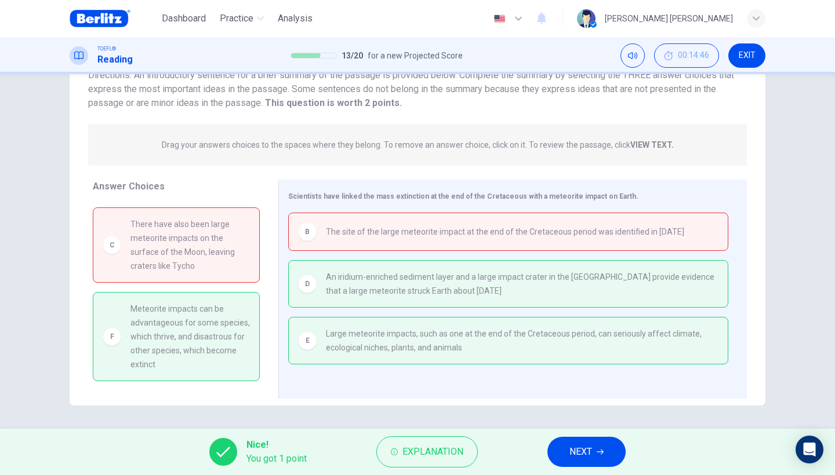
click at [562, 450] on button "NEXT" at bounding box center [586, 452] width 78 height 30
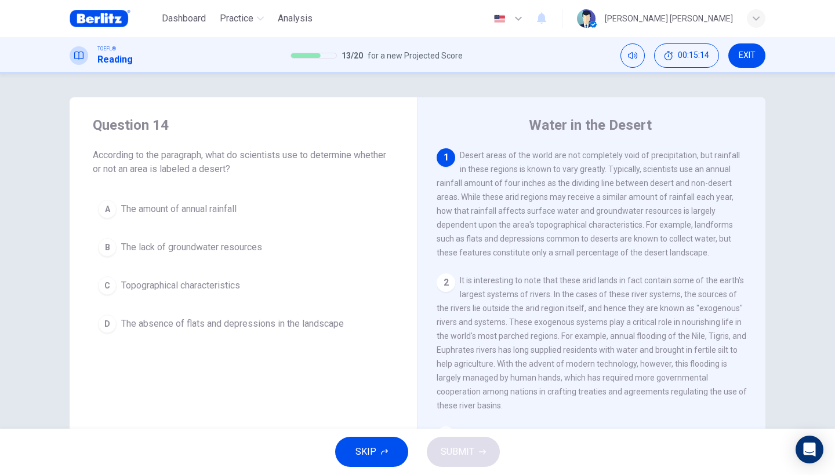
click at [113, 206] on div "A" at bounding box center [107, 209] width 19 height 19
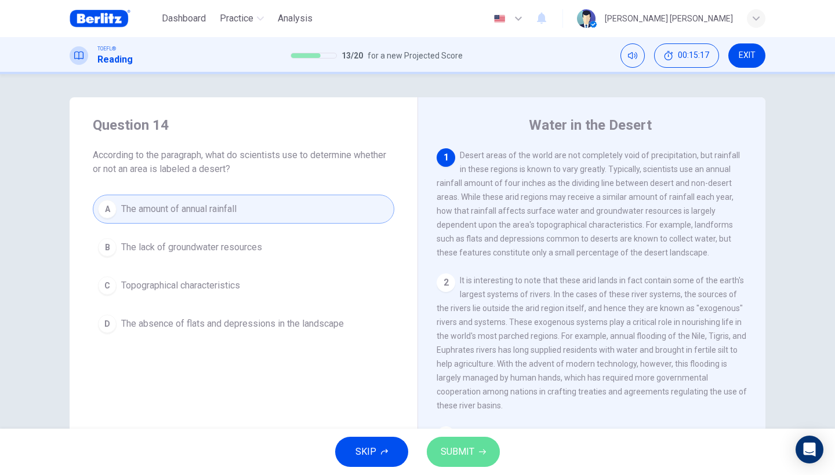
click at [464, 455] on span "SUBMIT" at bounding box center [458, 452] width 34 height 16
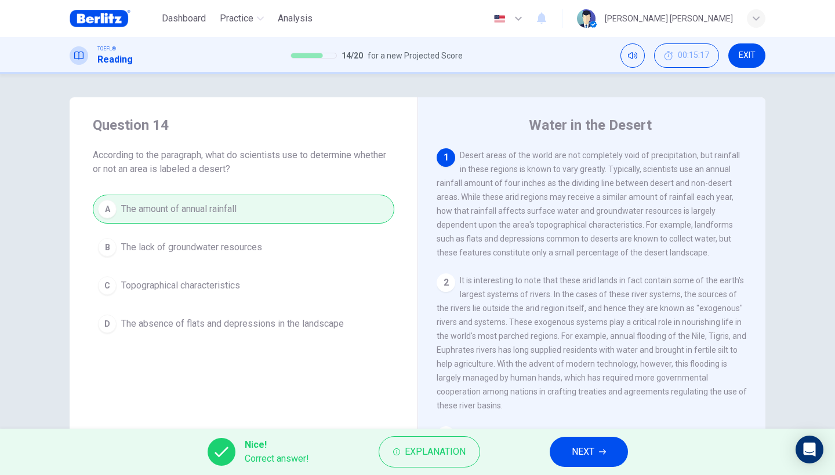
click at [583, 456] on span "NEXT" at bounding box center [583, 452] width 23 height 16
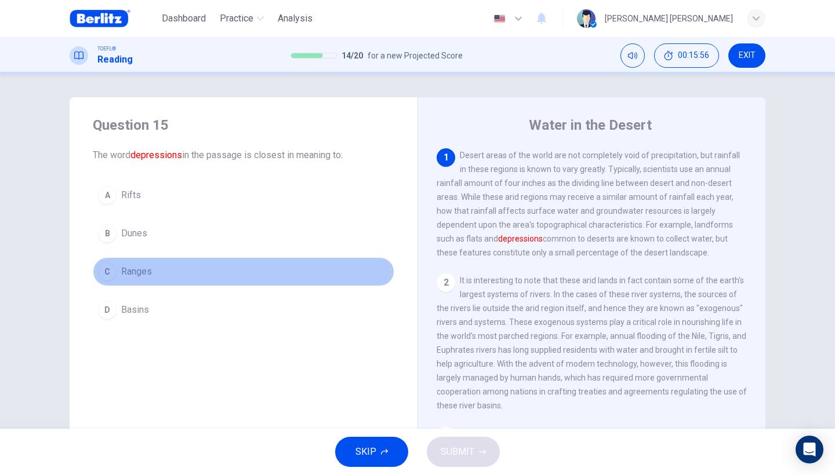
click at [104, 268] on div "C" at bounding box center [107, 272] width 19 height 19
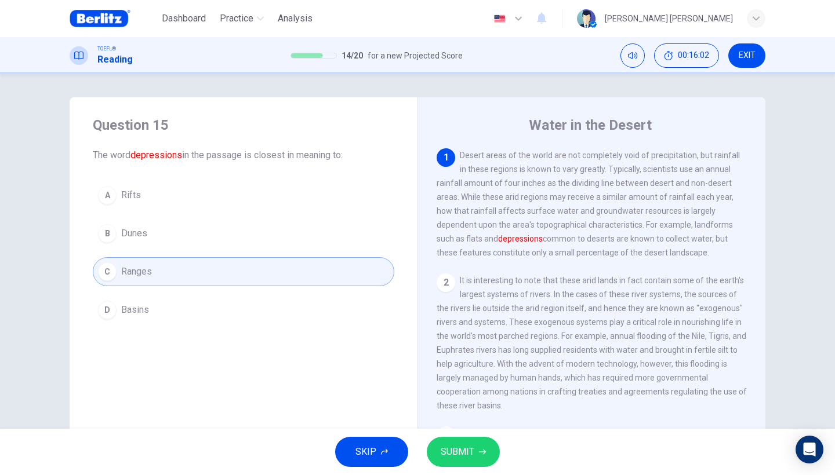
click at [488, 450] on button "SUBMIT" at bounding box center [463, 452] width 73 height 30
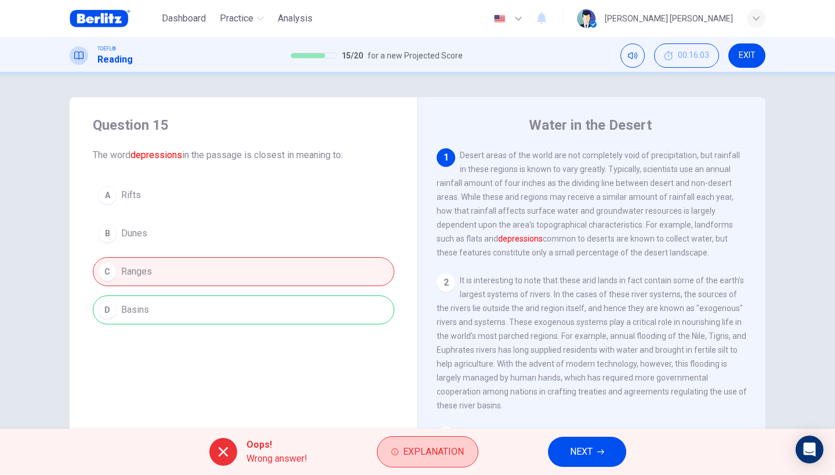
click at [442, 449] on span "Explanation" at bounding box center [433, 452] width 61 height 16
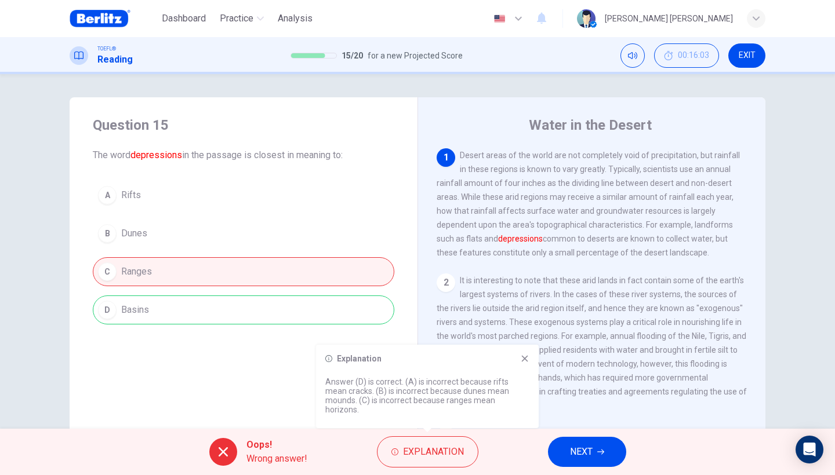
click at [334, 312] on div "A Rifts B Dunes C Ranges D Basins" at bounding box center [243, 253] width 301 height 144
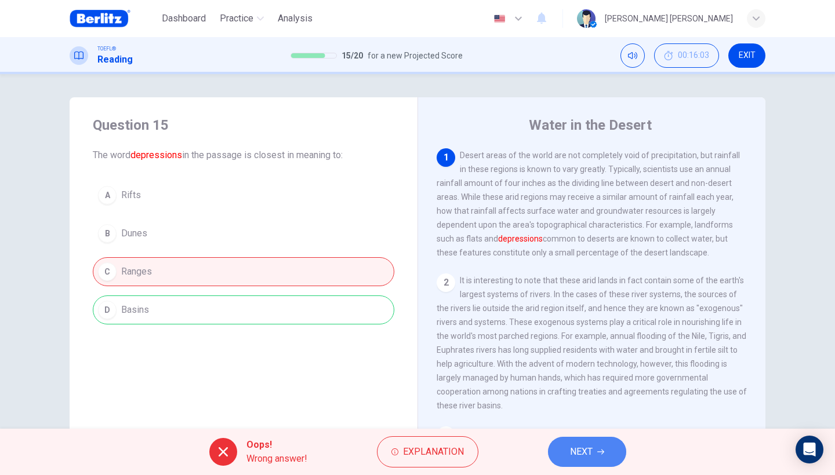
click at [585, 463] on button "NEXT" at bounding box center [587, 452] width 78 height 30
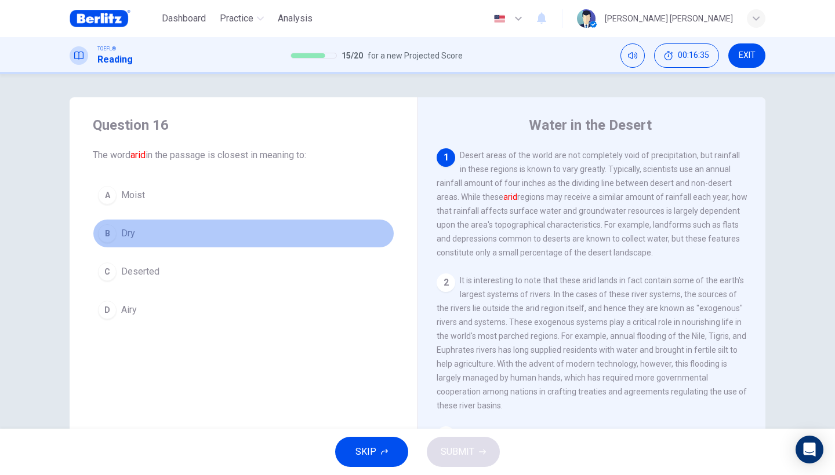
click at [108, 232] on div "B" at bounding box center [107, 233] width 19 height 19
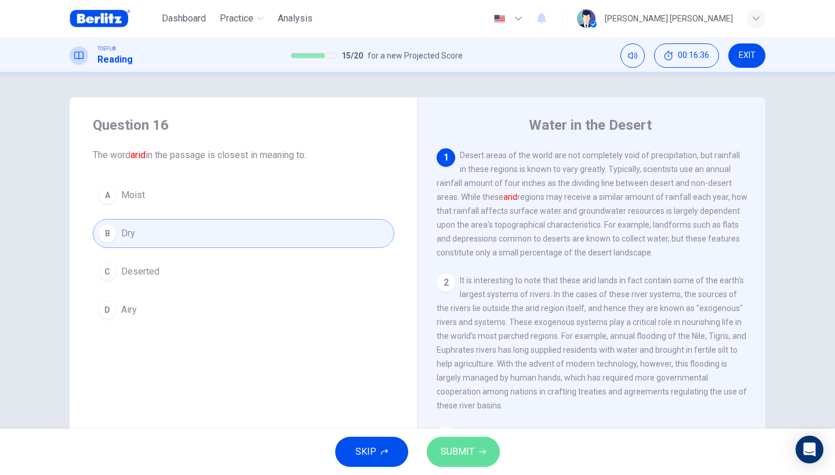
click at [474, 461] on button "SUBMIT" at bounding box center [463, 452] width 73 height 30
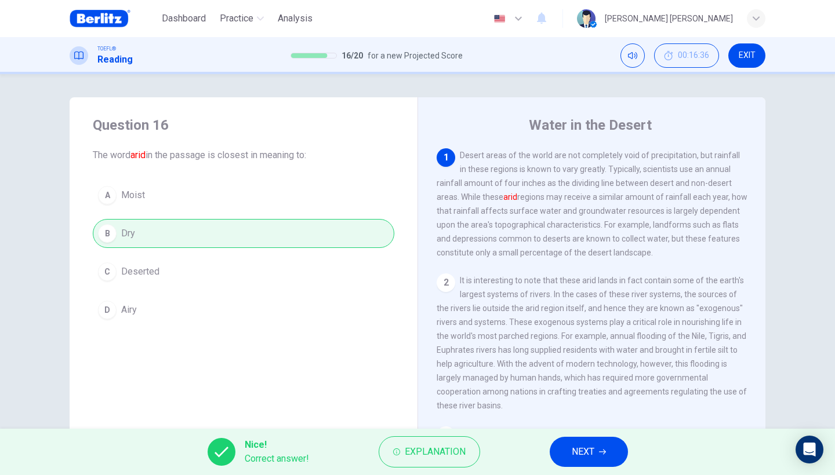
click at [577, 459] on span "NEXT" at bounding box center [583, 452] width 23 height 16
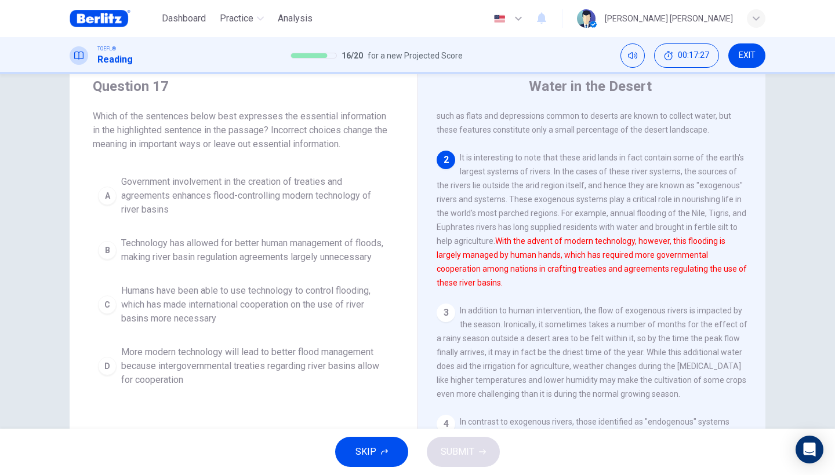
scroll to position [39, 0]
click at [106, 314] on div "C" at bounding box center [107, 304] width 19 height 19
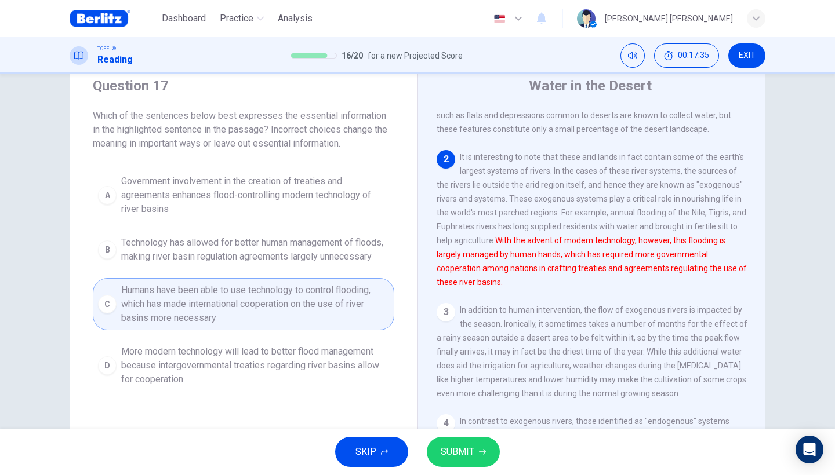
click at [449, 450] on span "SUBMIT" at bounding box center [458, 452] width 34 height 16
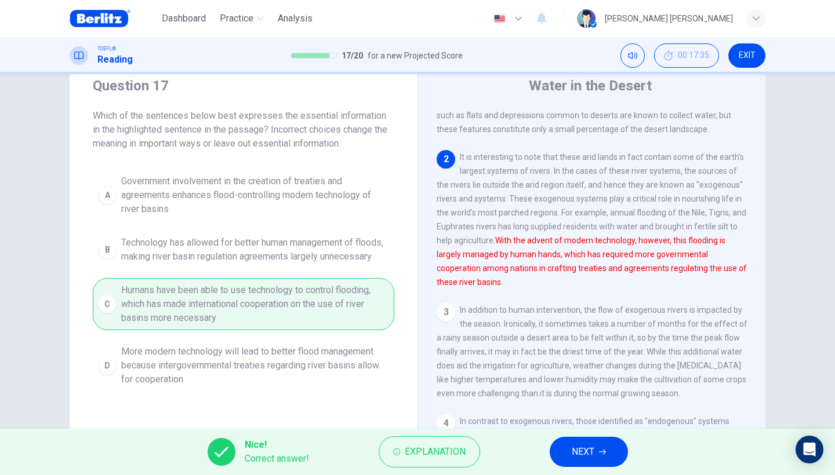
click at [567, 446] on button "NEXT" at bounding box center [589, 452] width 78 height 30
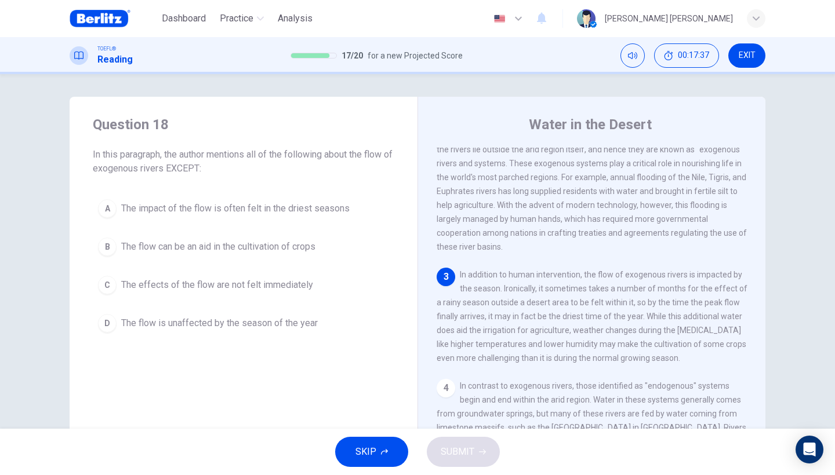
scroll to position [0, 0]
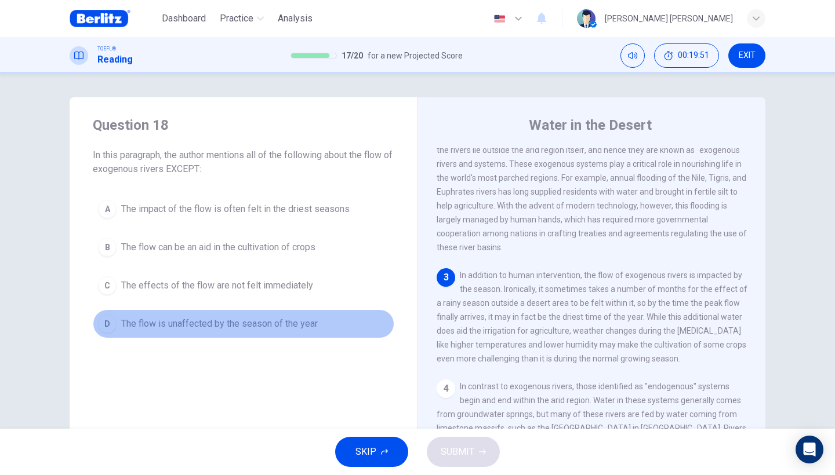
click at [118, 328] on button "D The flow is unaffected by the season of the year" at bounding box center [243, 324] width 301 height 29
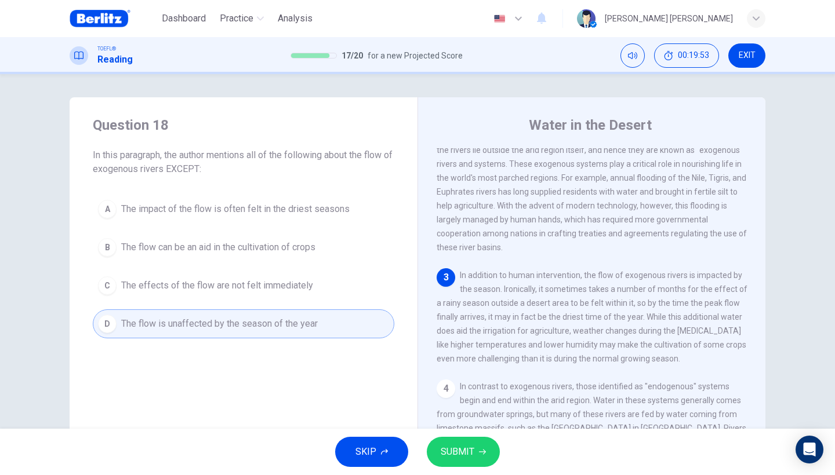
click at [469, 448] on span "SUBMIT" at bounding box center [458, 452] width 34 height 16
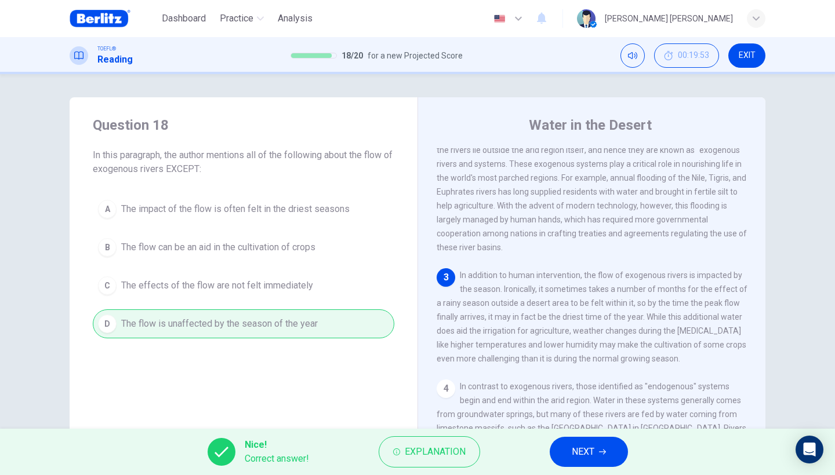
click at [556, 459] on button "NEXT" at bounding box center [589, 452] width 78 height 30
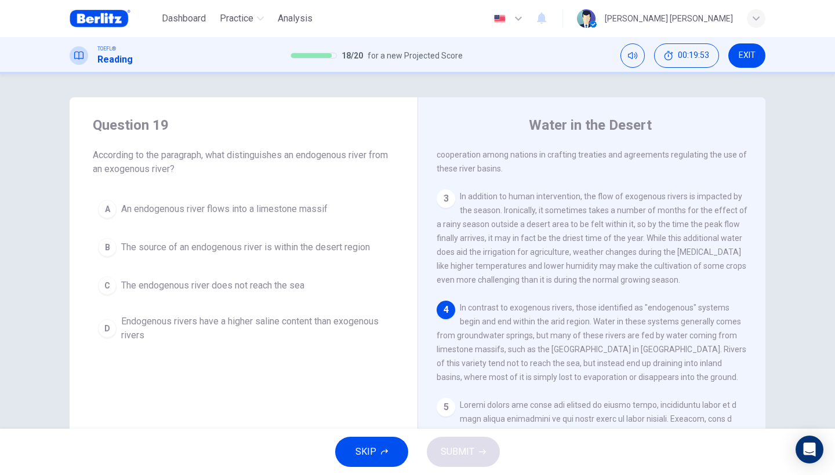
scroll to position [256, 0]
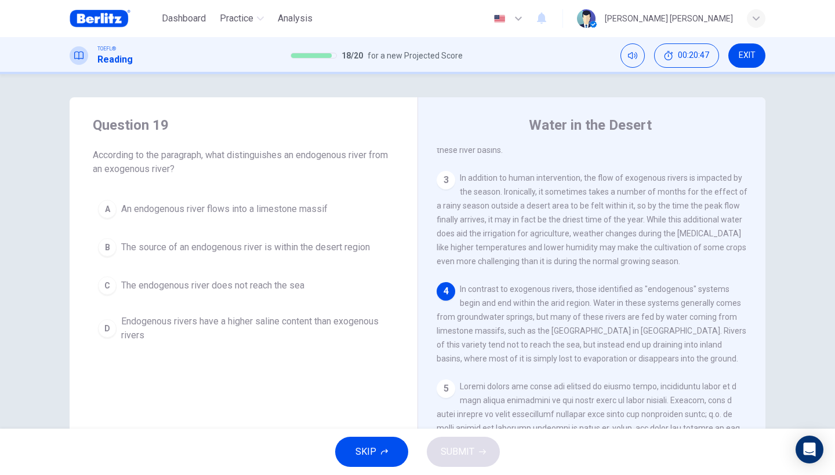
click at [121, 284] on span "The endogenous river does not reach the sea" at bounding box center [212, 286] width 183 height 14
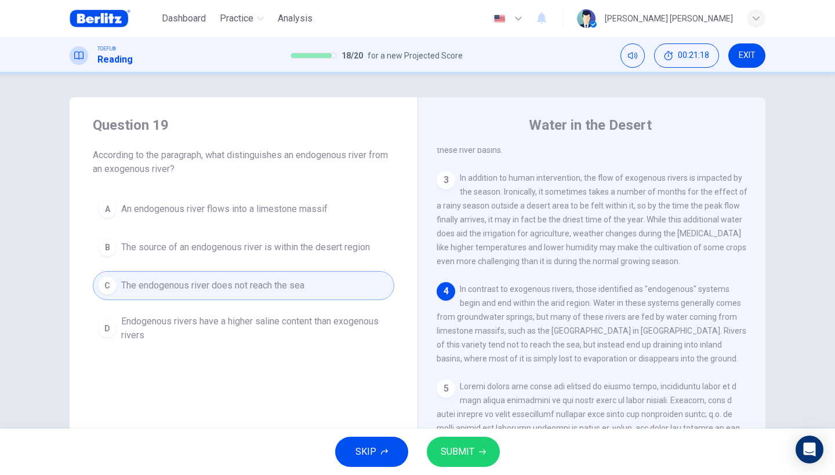
click at [221, 252] on span "The source of an endogenous river is within the desert region" at bounding box center [245, 248] width 249 height 14
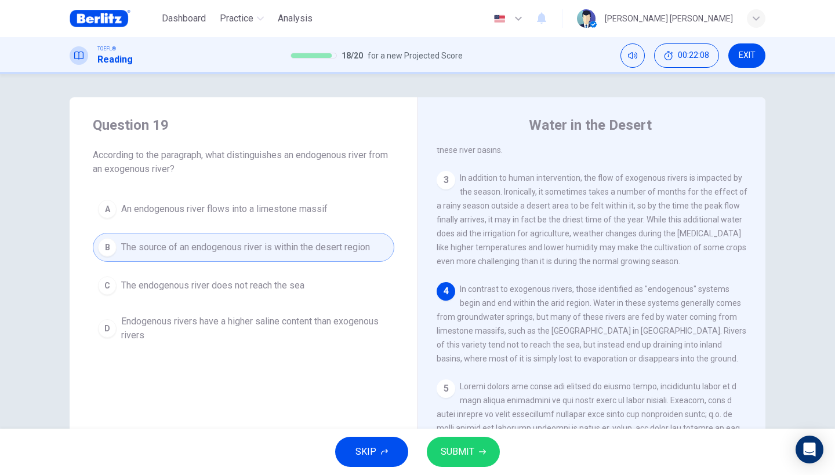
click at [450, 454] on span "SUBMIT" at bounding box center [458, 452] width 34 height 16
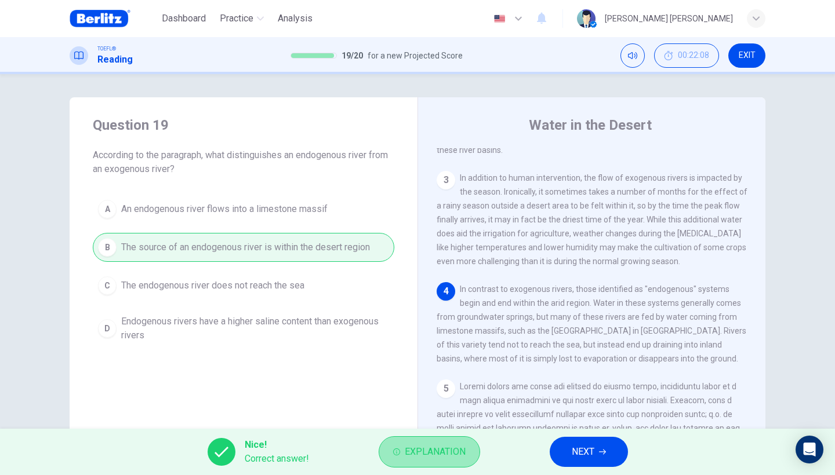
click at [405, 457] on span "Explanation" at bounding box center [435, 452] width 61 height 16
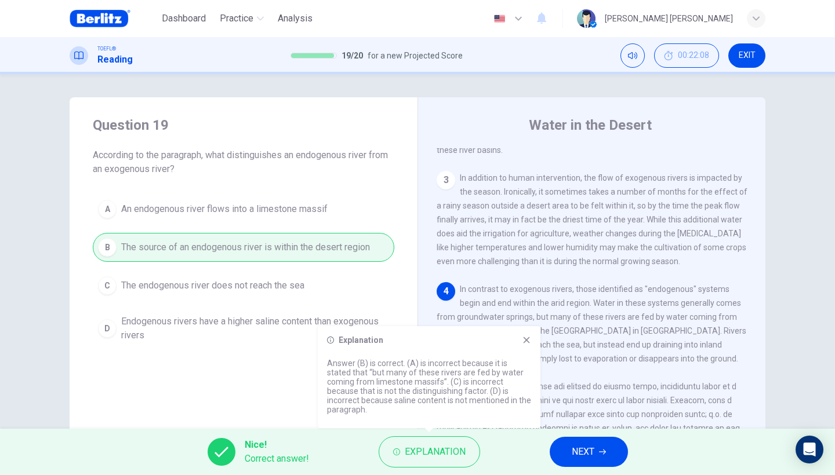
click at [567, 459] on button "NEXT" at bounding box center [589, 452] width 78 height 30
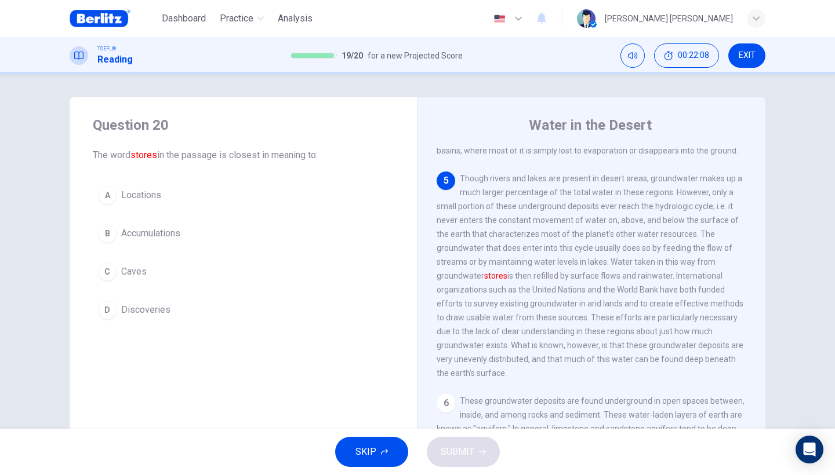
scroll to position [464, 0]
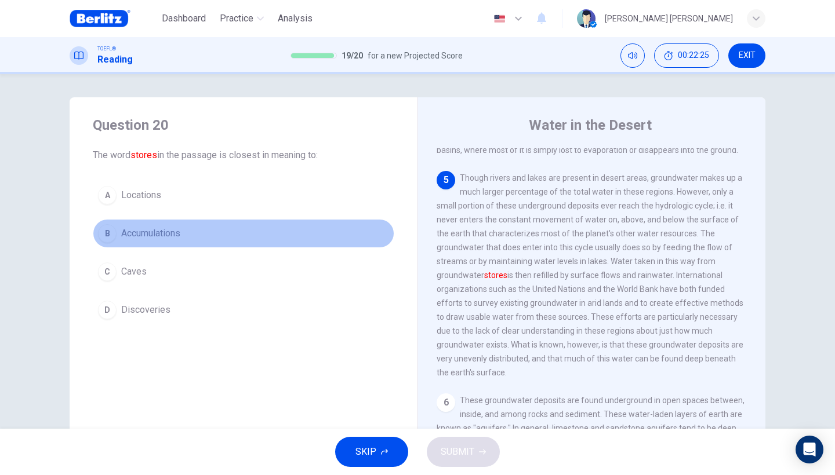
click at [208, 234] on button "B Accumulations" at bounding box center [243, 233] width 301 height 29
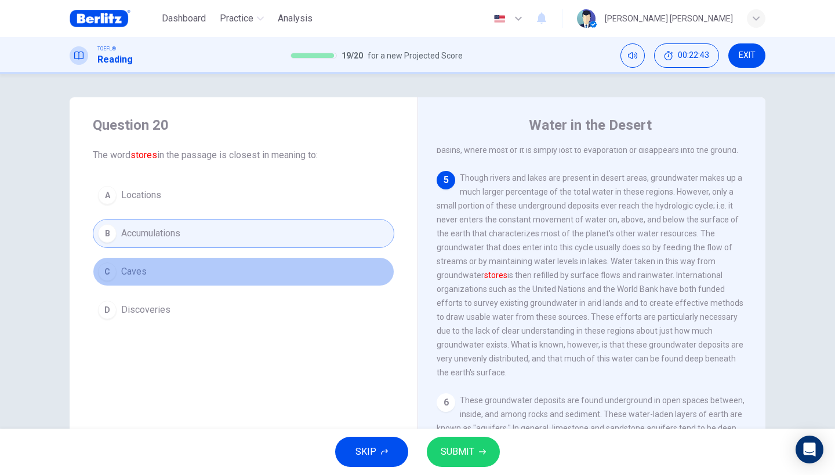
click at [242, 275] on button "C Caves" at bounding box center [243, 271] width 301 height 29
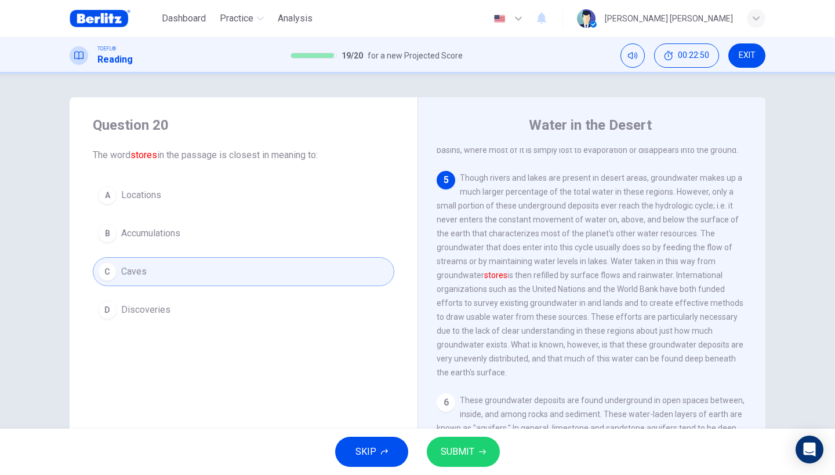
click at [453, 464] on button "SUBMIT" at bounding box center [463, 452] width 73 height 30
